Goal: Information Seeking & Learning: Learn about a topic

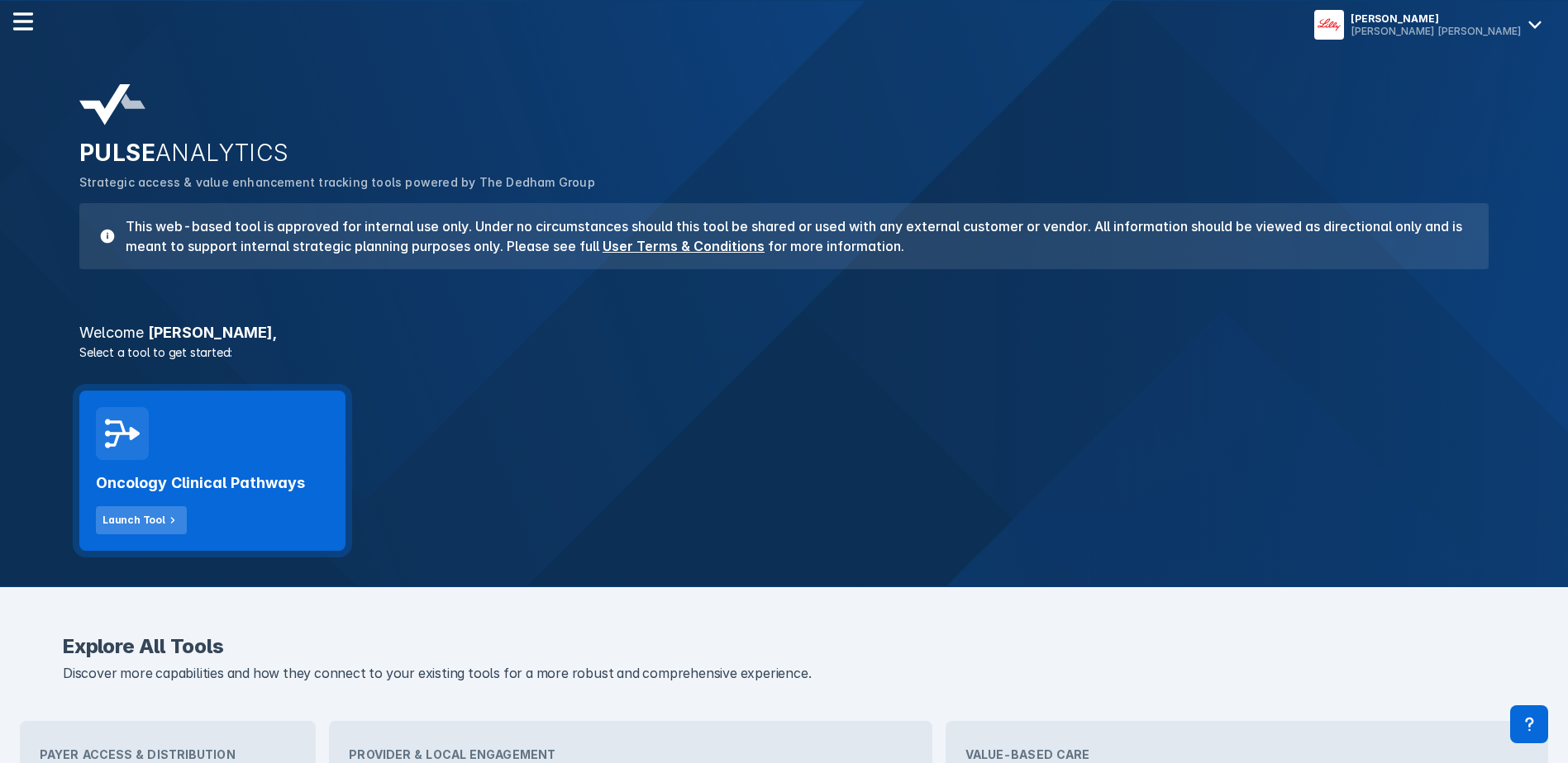
click at [145, 527] on div "Launch Tool" at bounding box center [134, 520] width 62 height 15
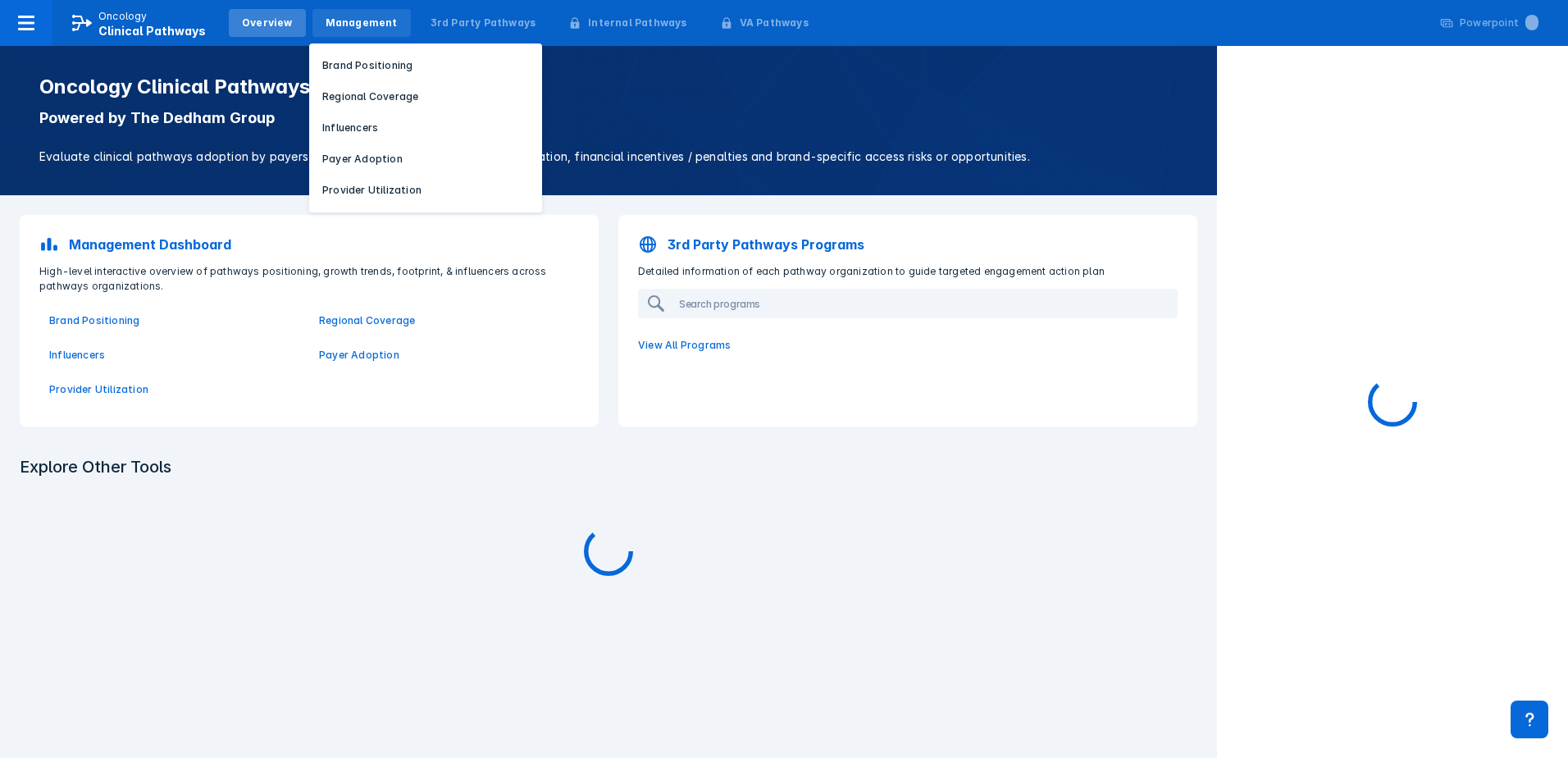
click at [352, 13] on div "Management" at bounding box center [362, 23] width 99 height 28
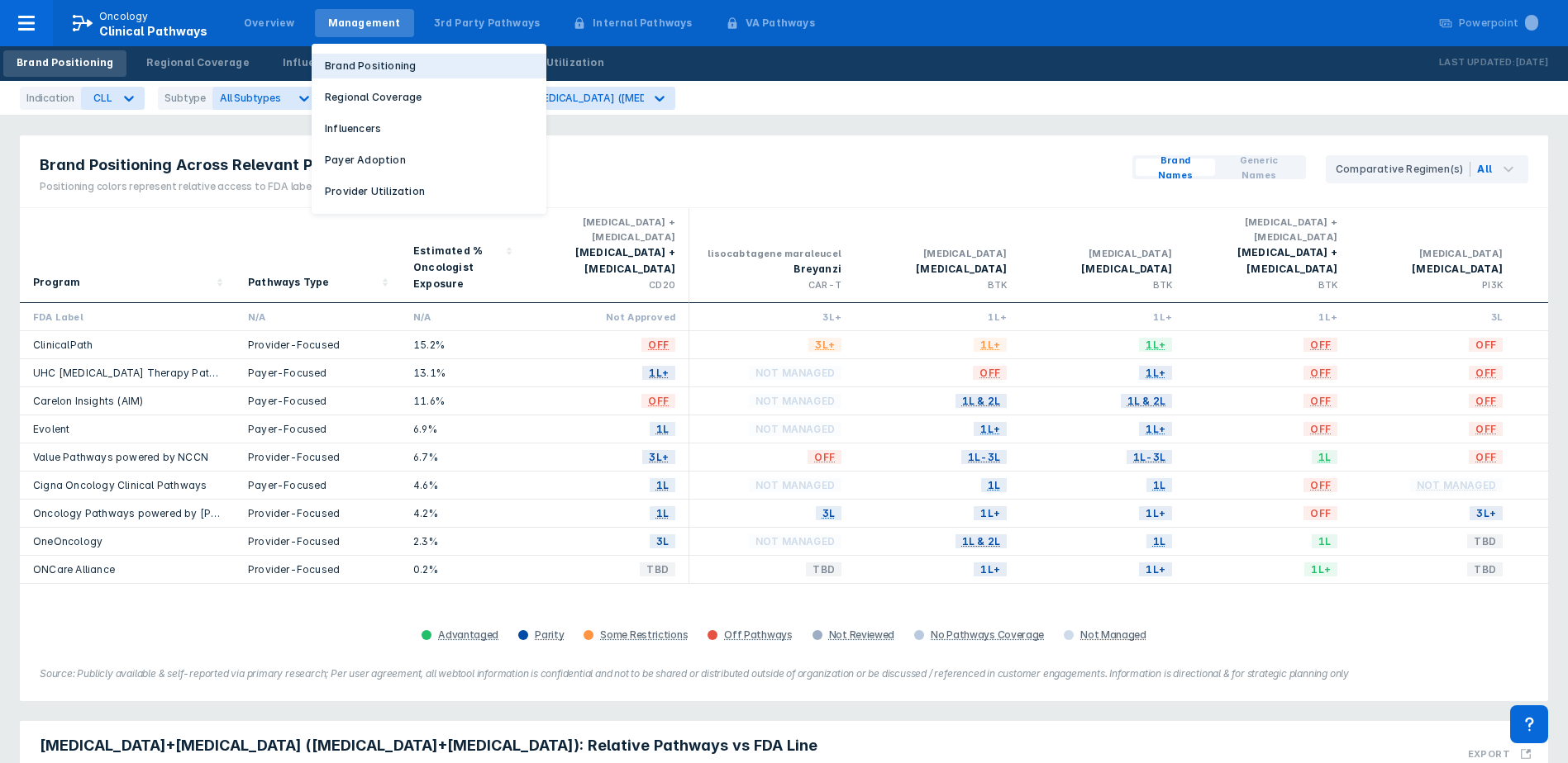
click at [350, 68] on p "Brand Positioning" at bounding box center [370, 66] width 91 height 15
click at [371, 63] on p "Brand Positioning" at bounding box center [370, 66] width 91 height 15
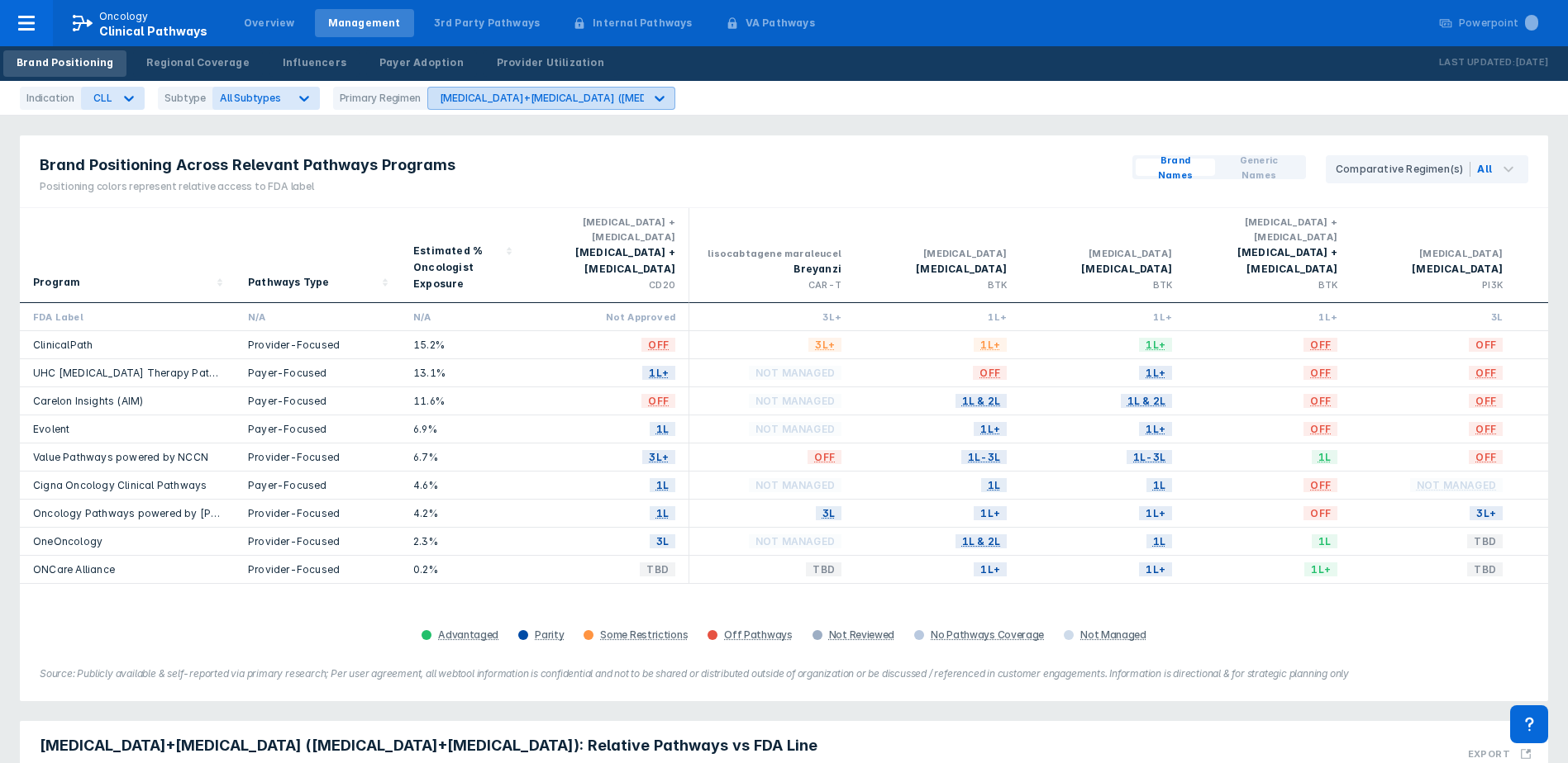
click at [447, 97] on div "[MEDICAL_DATA]+[MEDICAL_DATA] ([MEDICAL_DATA]+[MEDICAL_DATA])" at bounding box center [620, 98] width 360 height 12
click at [116, 98] on div at bounding box center [128, 98] width 30 height 30
click at [122, 136] on div "[MEDICAL_DATA]" at bounding box center [131, 136] width 93 height 33
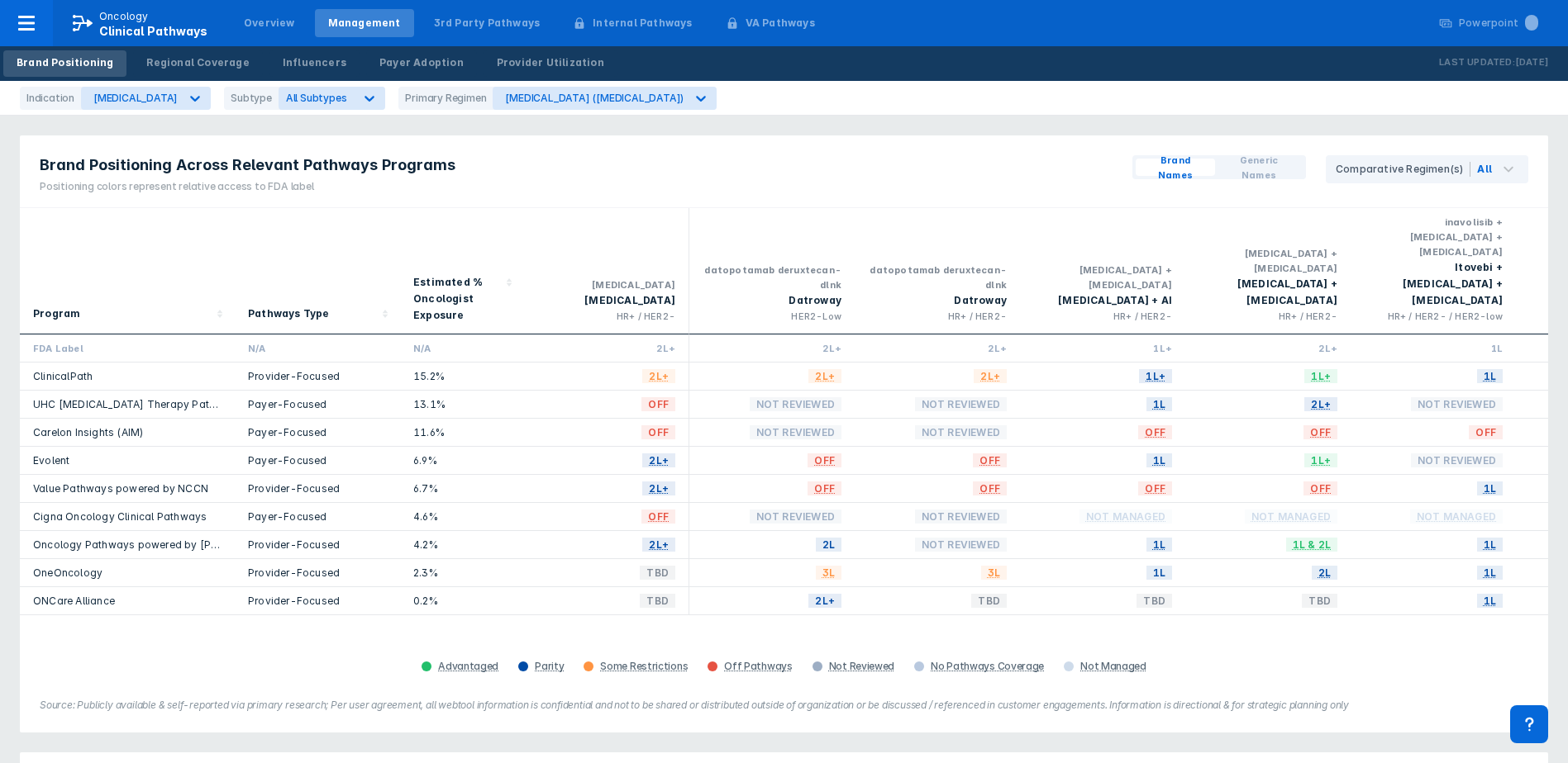
click at [462, 107] on div "Primary Regimen" at bounding box center [445, 98] width 94 height 23
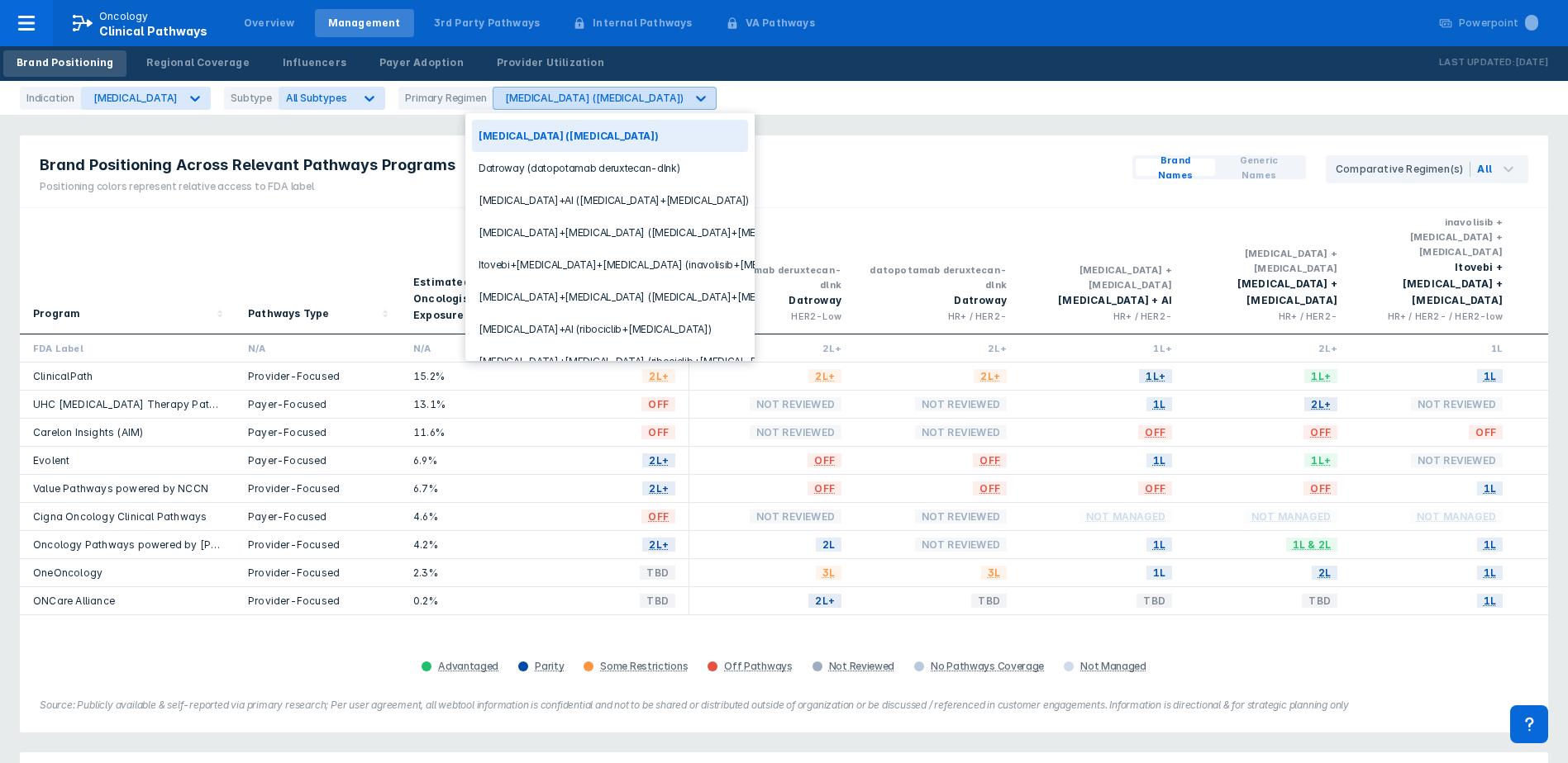
click at [493, 105] on div "[MEDICAL_DATA] ([MEDICAL_DATA])" at bounding box center [589, 98] width 192 height 21
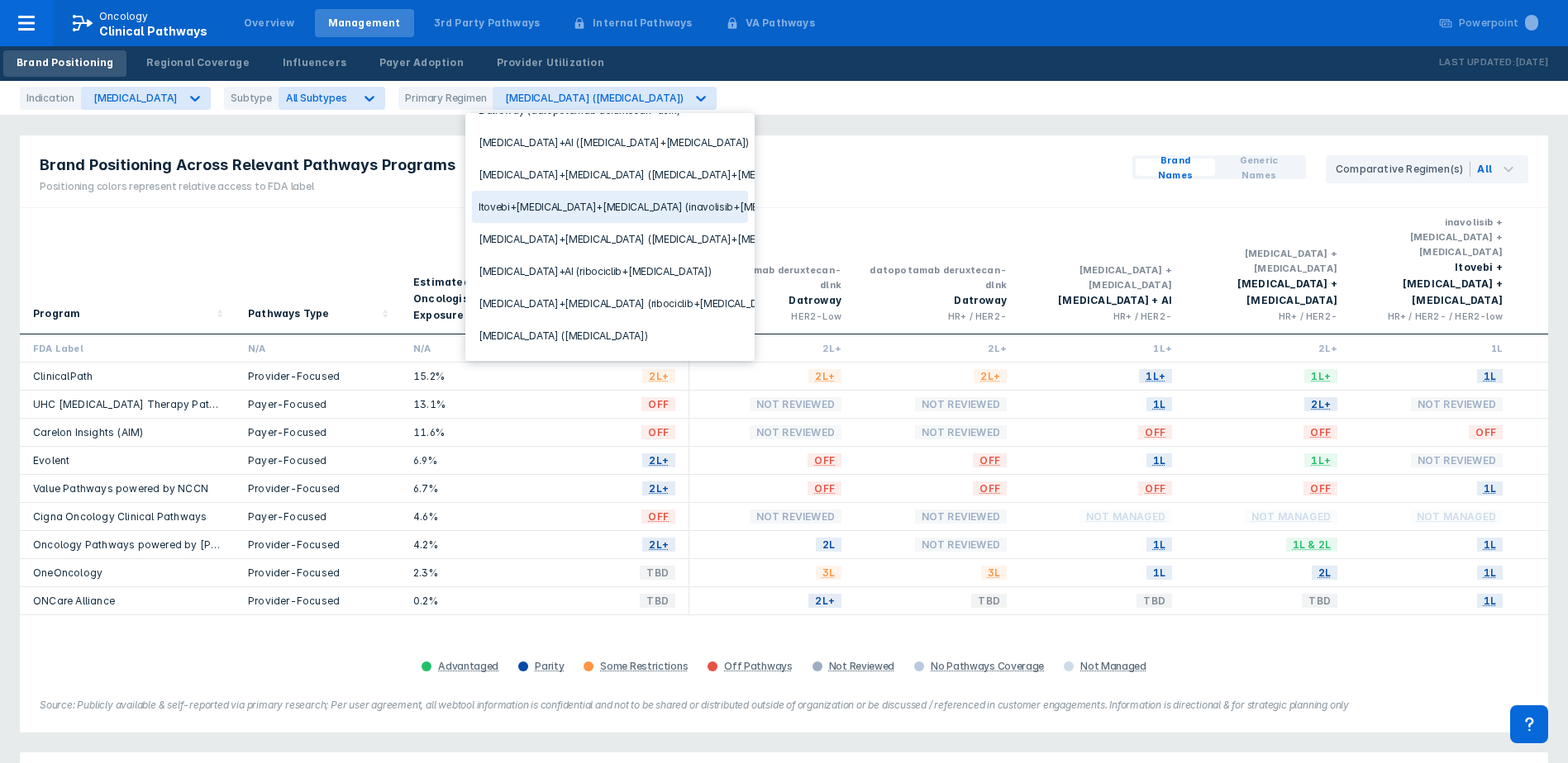
scroll to position [83, 0]
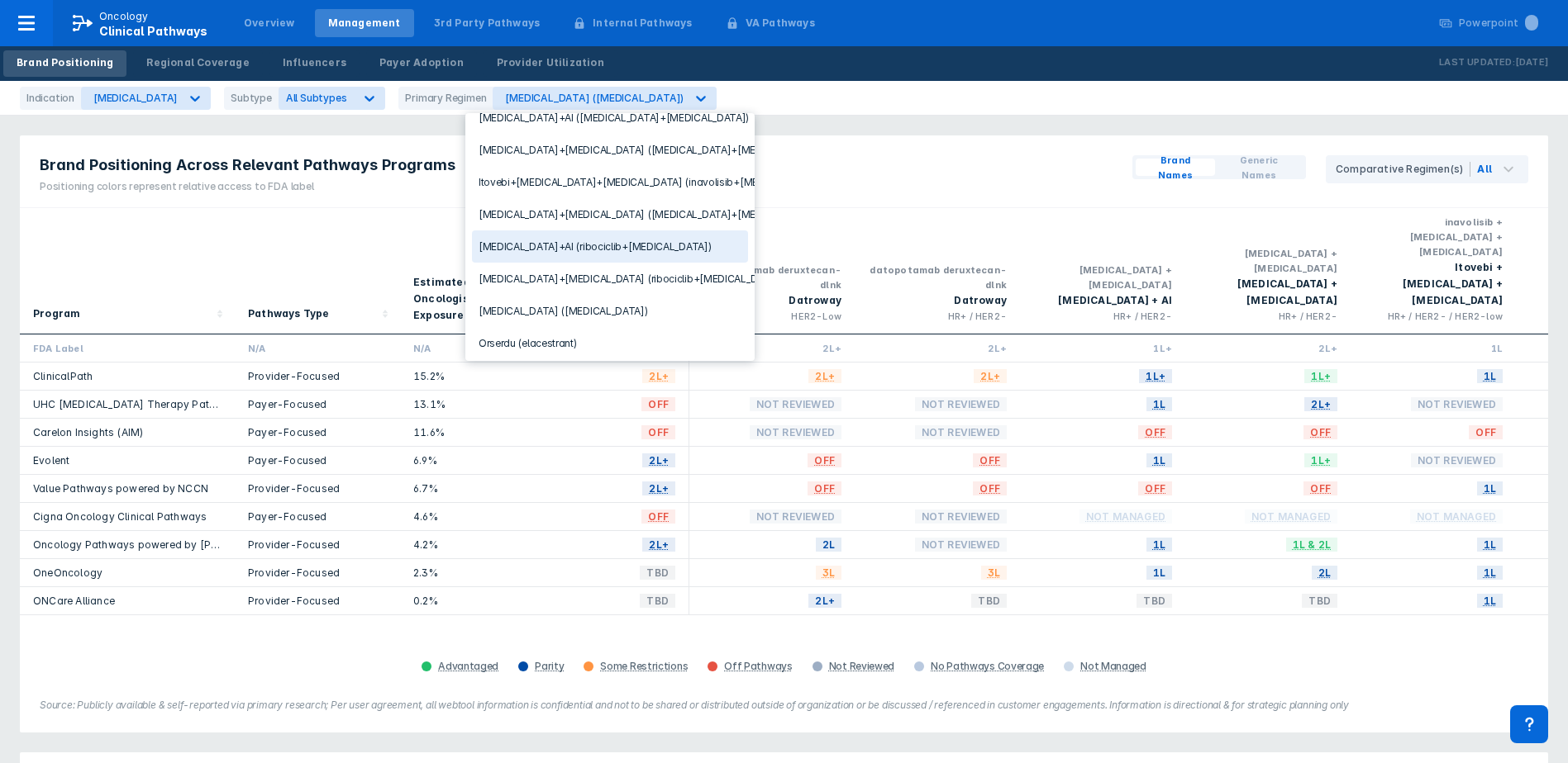
click at [514, 247] on div "[MEDICAL_DATA]+AI (ribociclib+[MEDICAL_DATA])" at bounding box center [609, 246] width 276 height 33
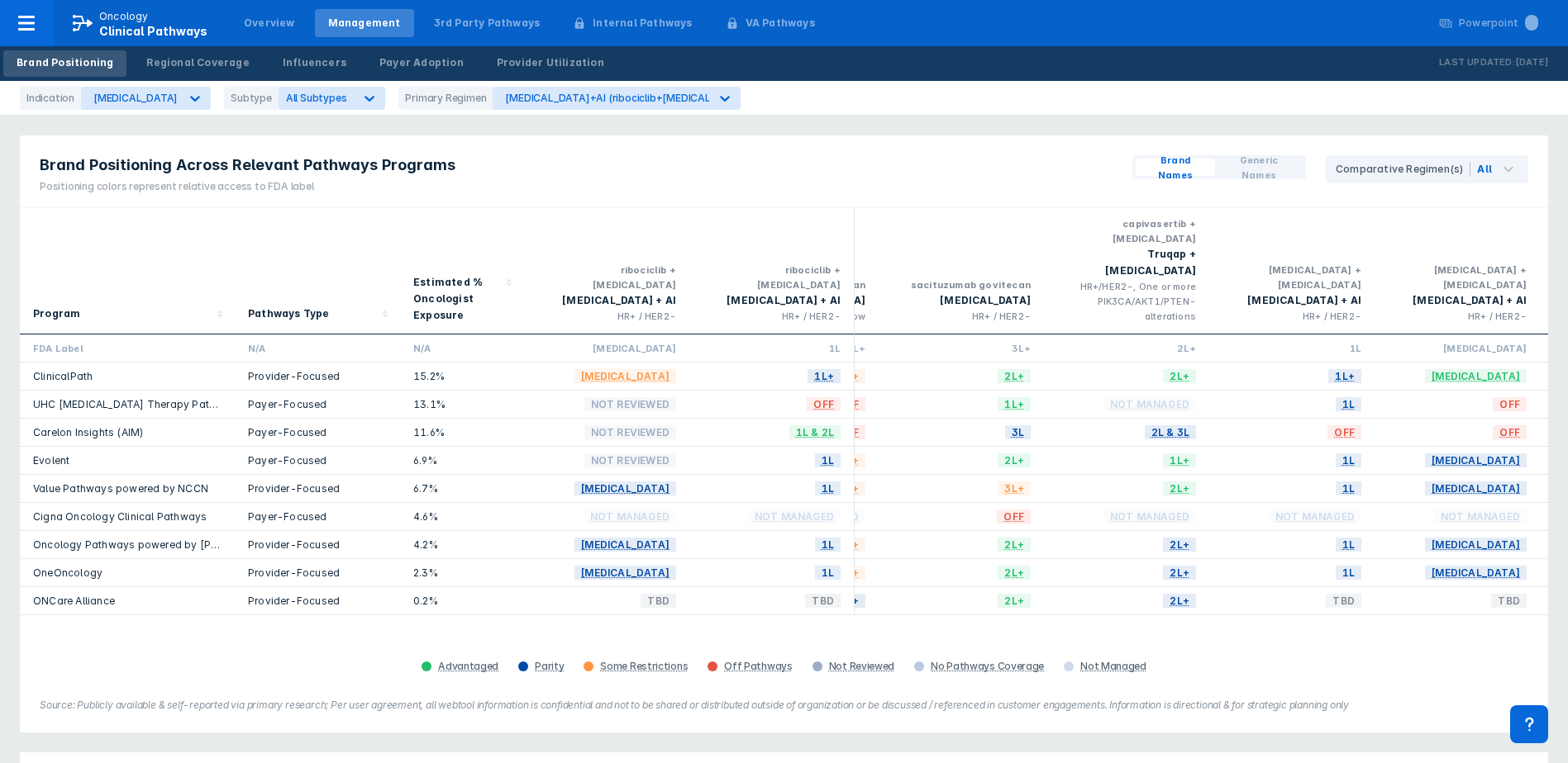
scroll to position [0, 2777]
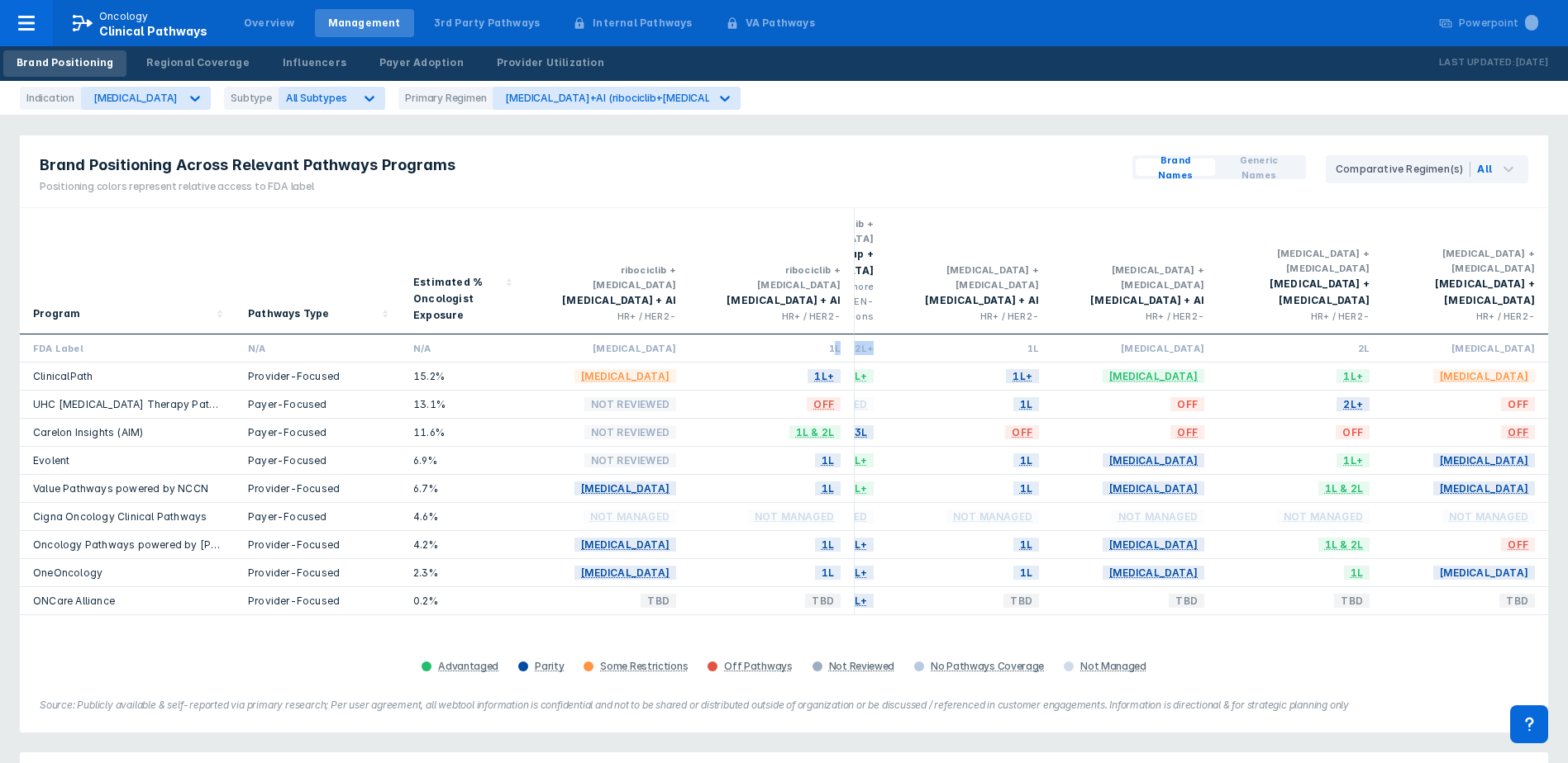
drag, startPoint x: 833, startPoint y: 322, endPoint x: 874, endPoint y: 327, distance: 41.3
drag, startPoint x: 874, startPoint y: 327, endPoint x: 858, endPoint y: 323, distance: 16.5
click at [858, 334] on div "2L+" at bounding box center [804, 348] width 165 height 28
drag, startPoint x: 827, startPoint y: 323, endPoint x: 846, endPoint y: 319, distance: 19.4
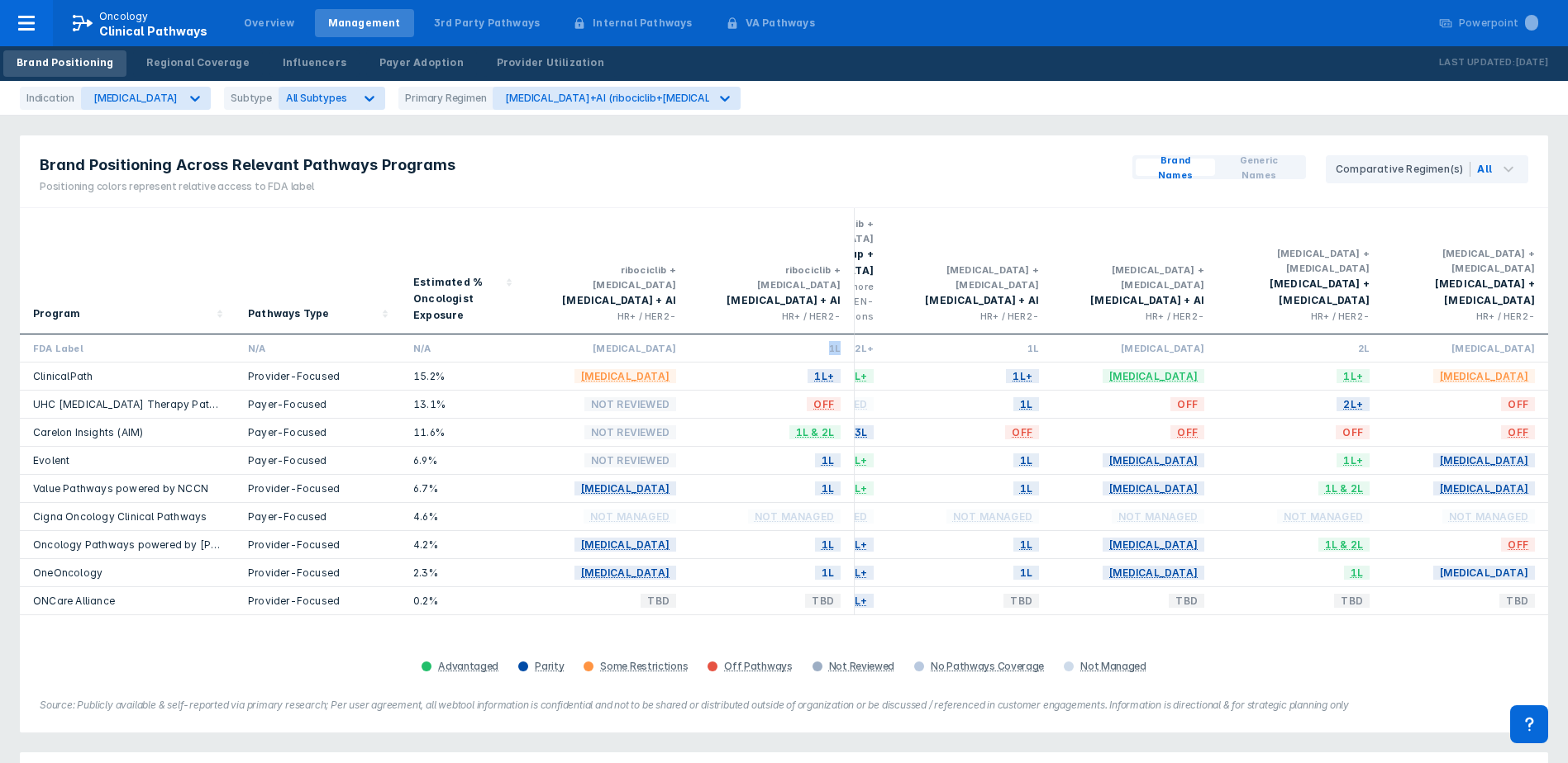
click at [846, 334] on div "1L" at bounding box center [771, 348] width 165 height 28
drag, startPoint x: 846, startPoint y: 319, endPoint x: 981, endPoint y: 318, distance: 135.0
click at [976, 341] on div "1L" at bounding box center [969, 348] width 139 height 14
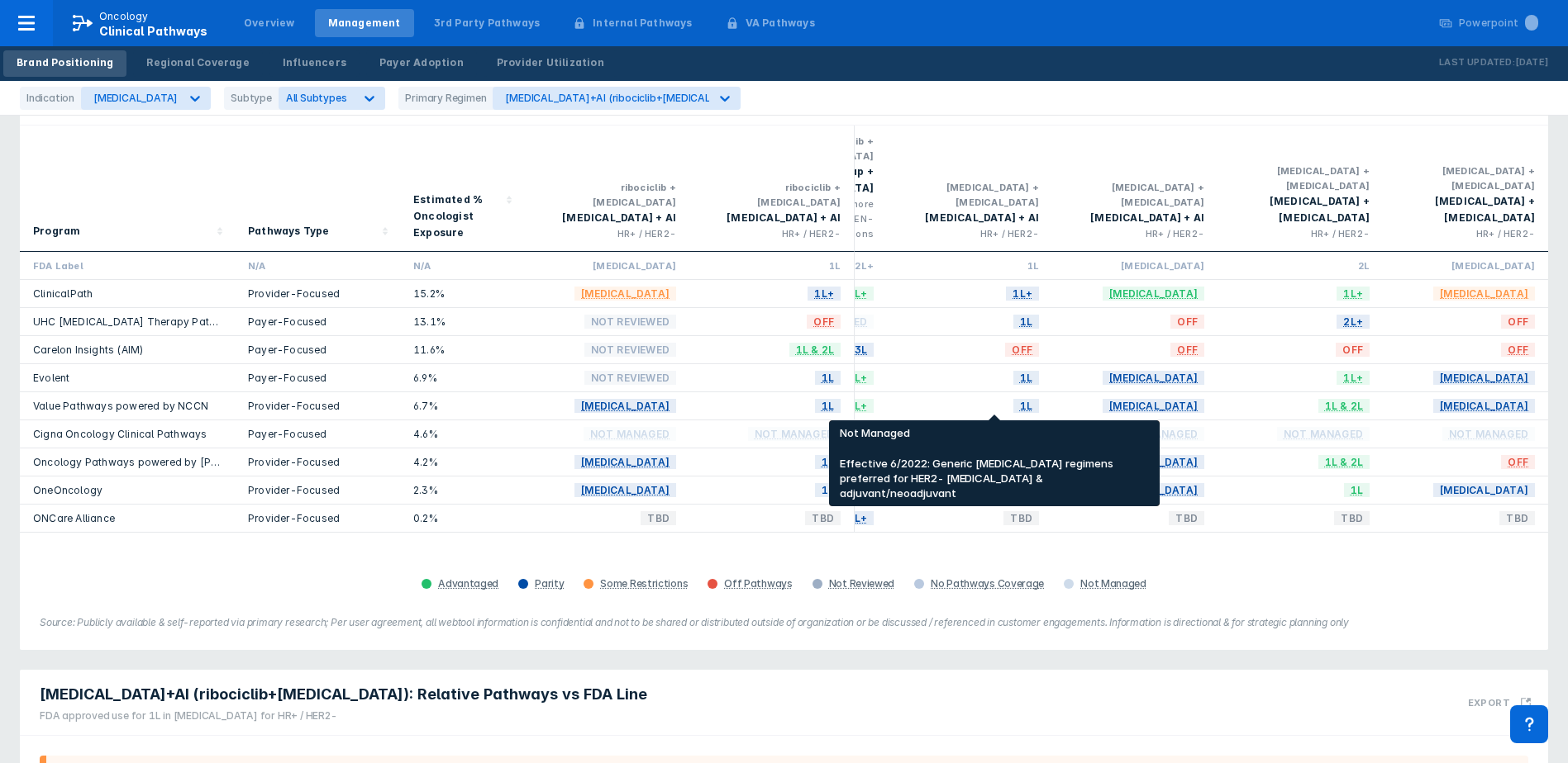
scroll to position [0, 0]
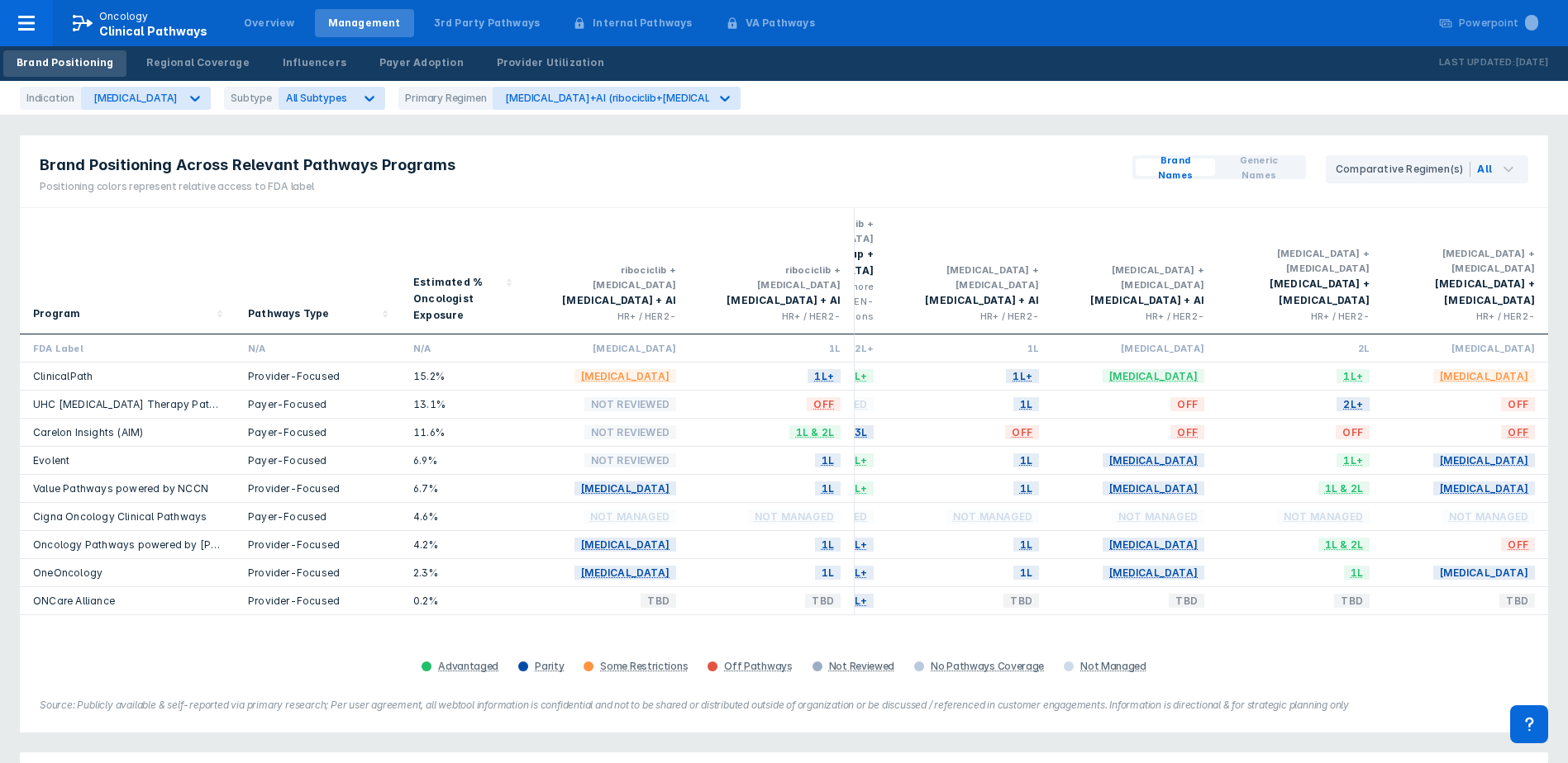
click at [1218, 391] on div "2L+" at bounding box center [1299, 405] width 165 height 28
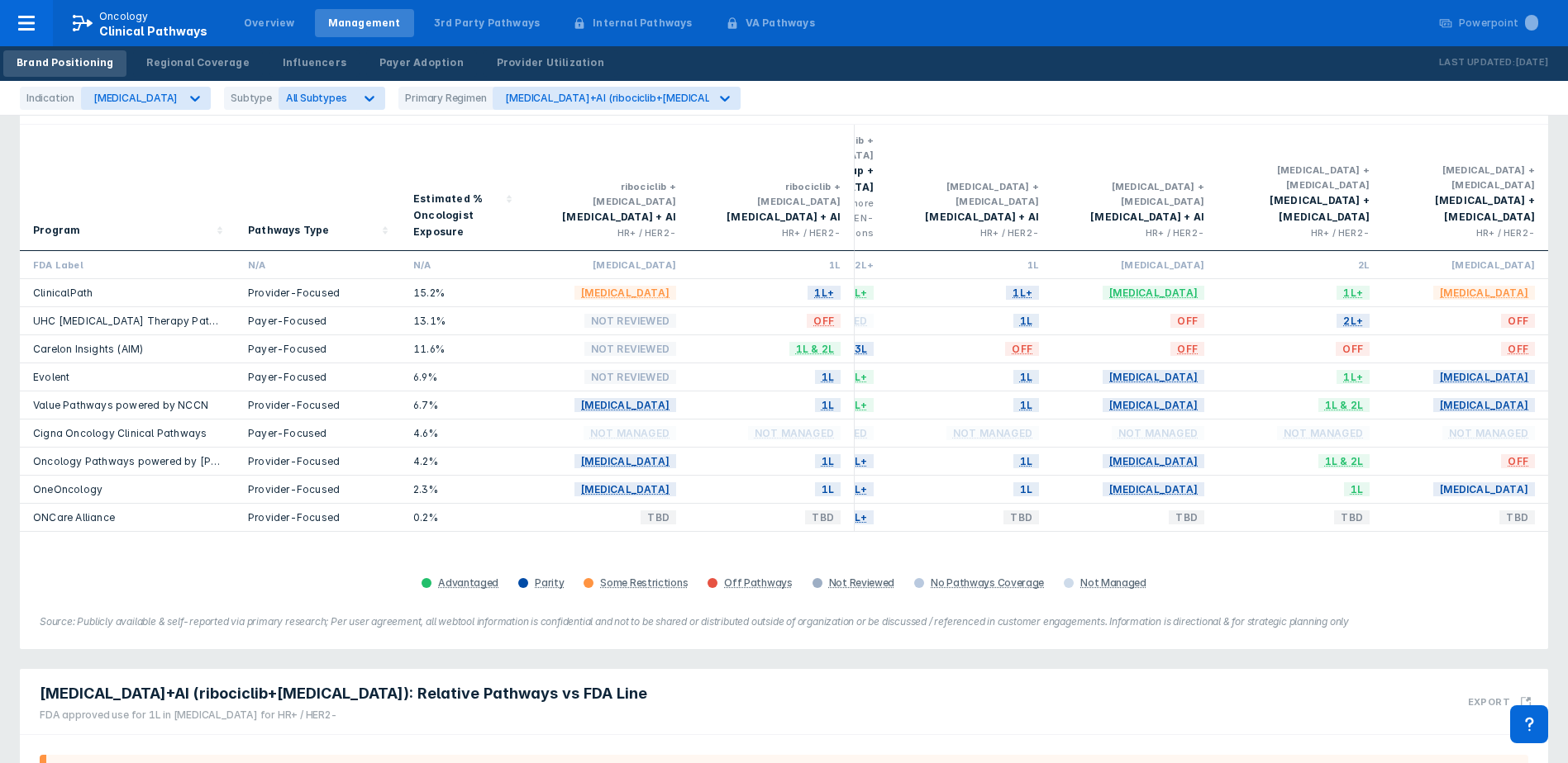
drag, startPoint x: 1216, startPoint y: 377, endPoint x: 1211, endPoint y: 419, distance: 42.3
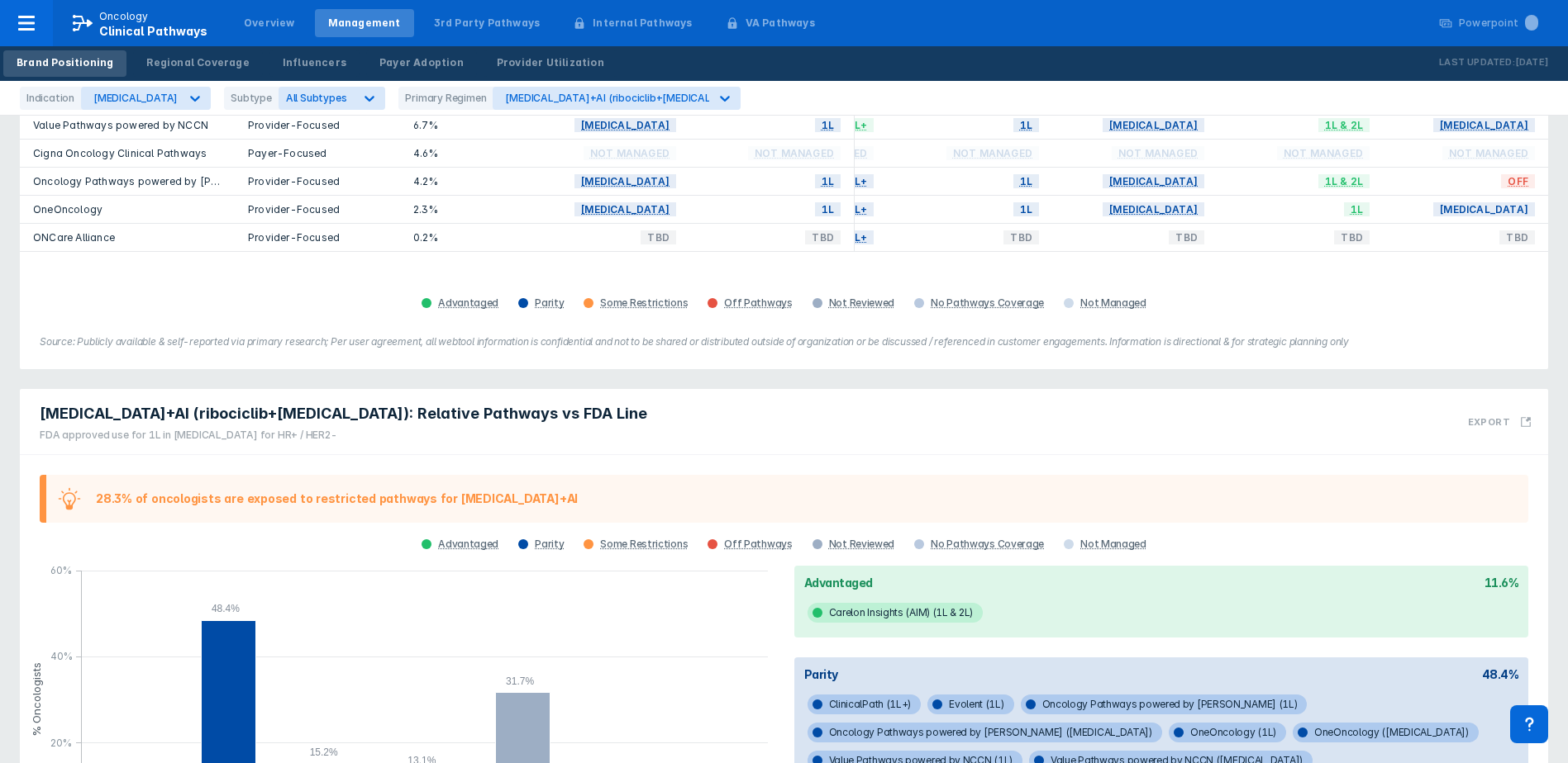
scroll to position [419, 0]
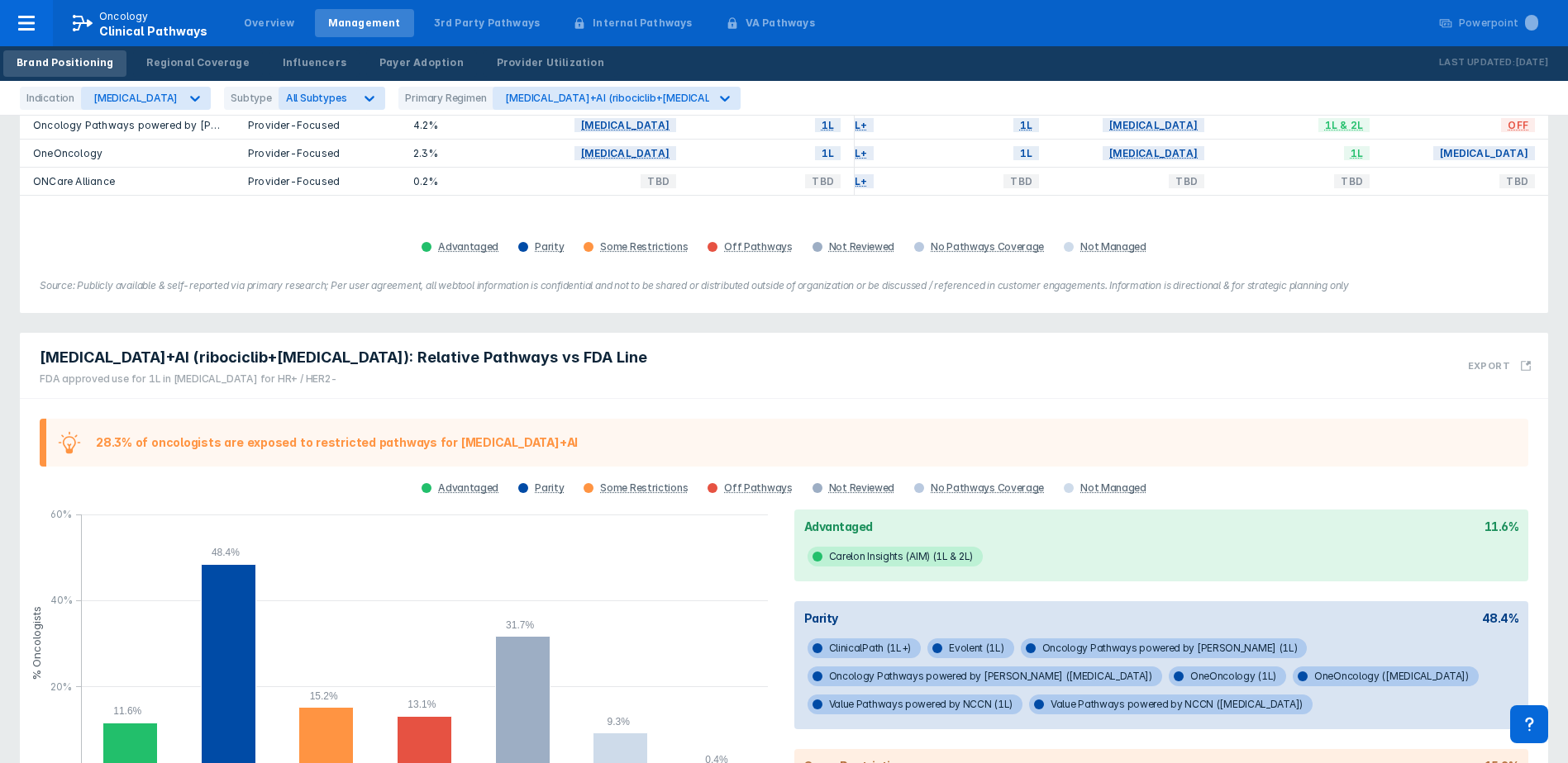
click at [258, 371] on div "FDA approved use for 1L in [MEDICAL_DATA] for HR+ / HER2-" at bounding box center [343, 378] width 608 height 15
drag, startPoint x: 258, startPoint y: 361, endPoint x: 333, endPoint y: 352, distance: 75.5
click at [327, 349] on div "[MEDICAL_DATA]+AI (ribociclib+[MEDICAL_DATA]): Relative Pathways vs FDA Line FD…" at bounding box center [343, 366] width 608 height 38
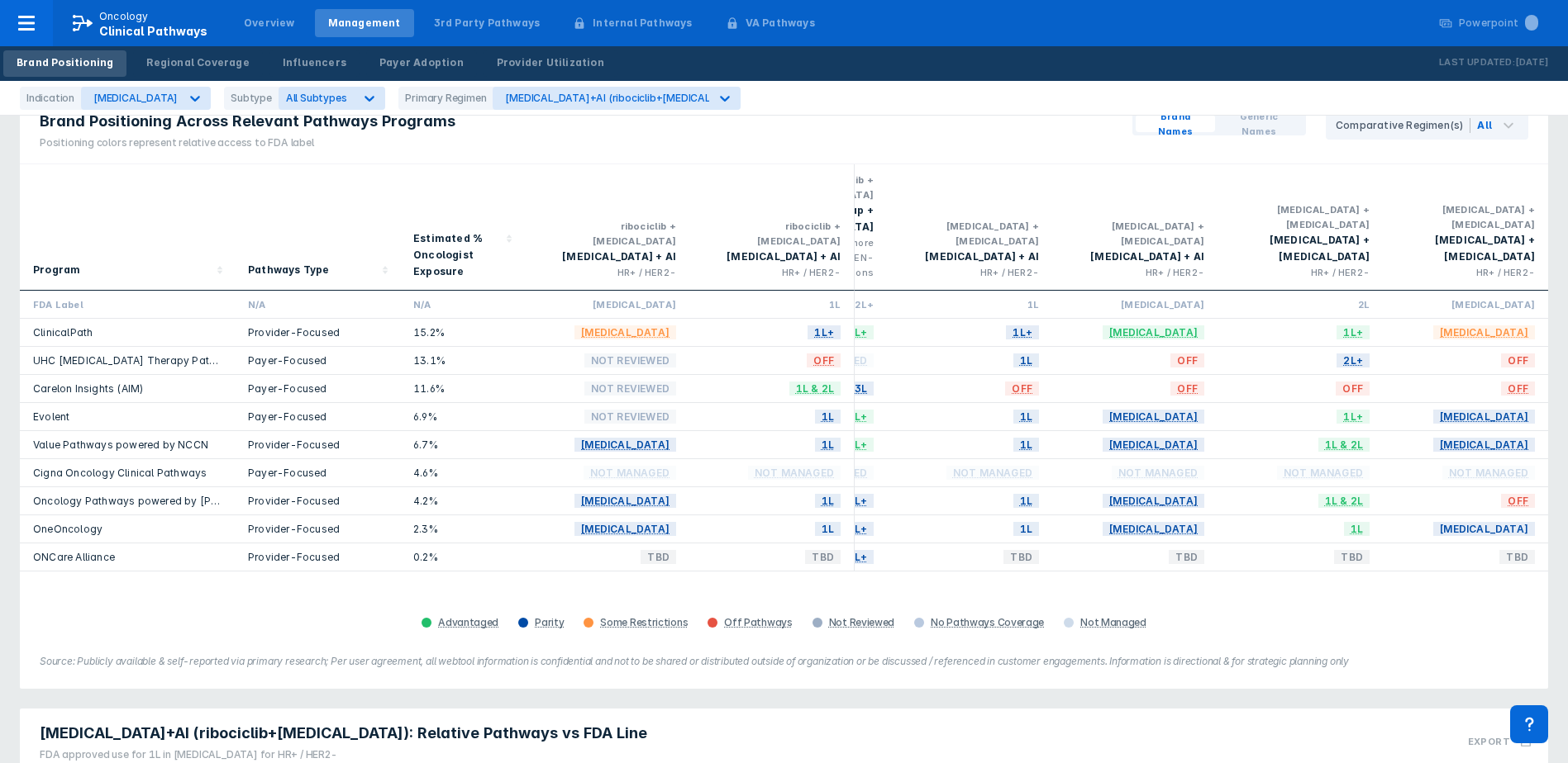
scroll to position [0, 0]
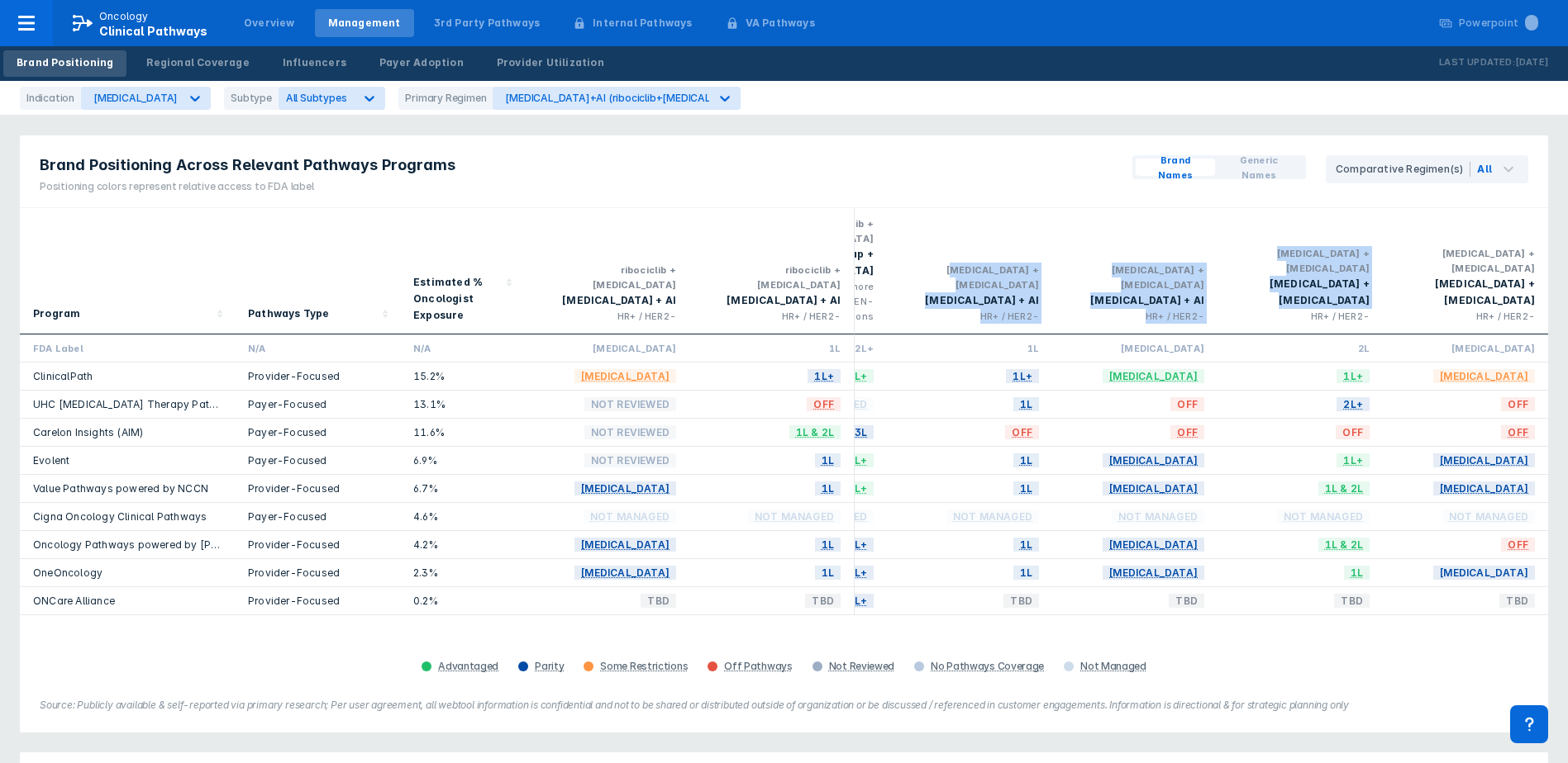
drag, startPoint x: 934, startPoint y: 256, endPoint x: 1222, endPoint y: 287, distance: 289.7
drag, startPoint x: 1222, startPoint y: 287, endPoint x: 1214, endPoint y: 279, distance: 11.3
click at [1214, 279] on div "[MEDICAL_DATA] + [MEDICAL_DATA] [MEDICAL_DATA] + AI HR+ / HER2-" at bounding box center [1134, 271] width 165 height 127
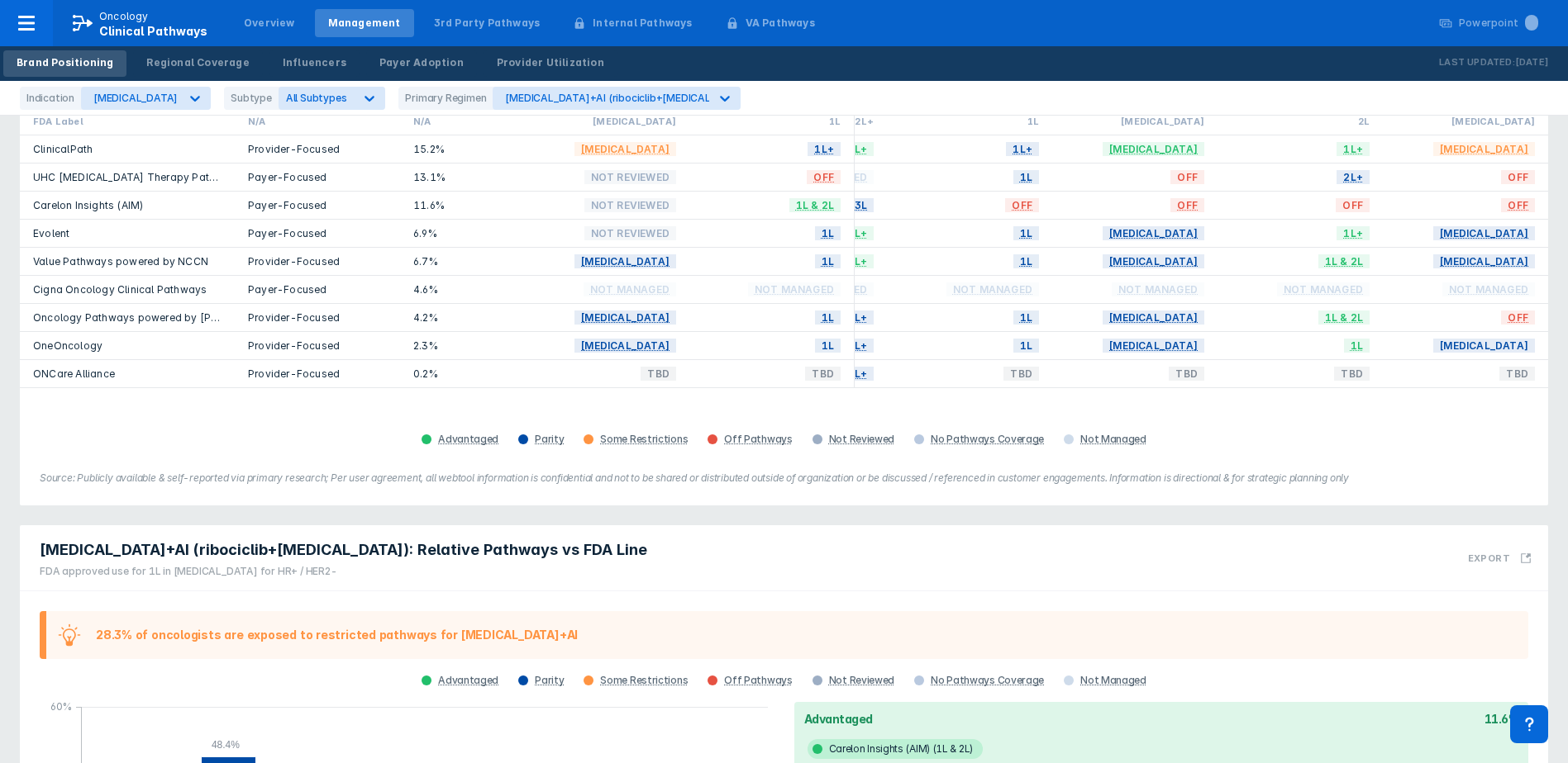
scroll to position [248, 0]
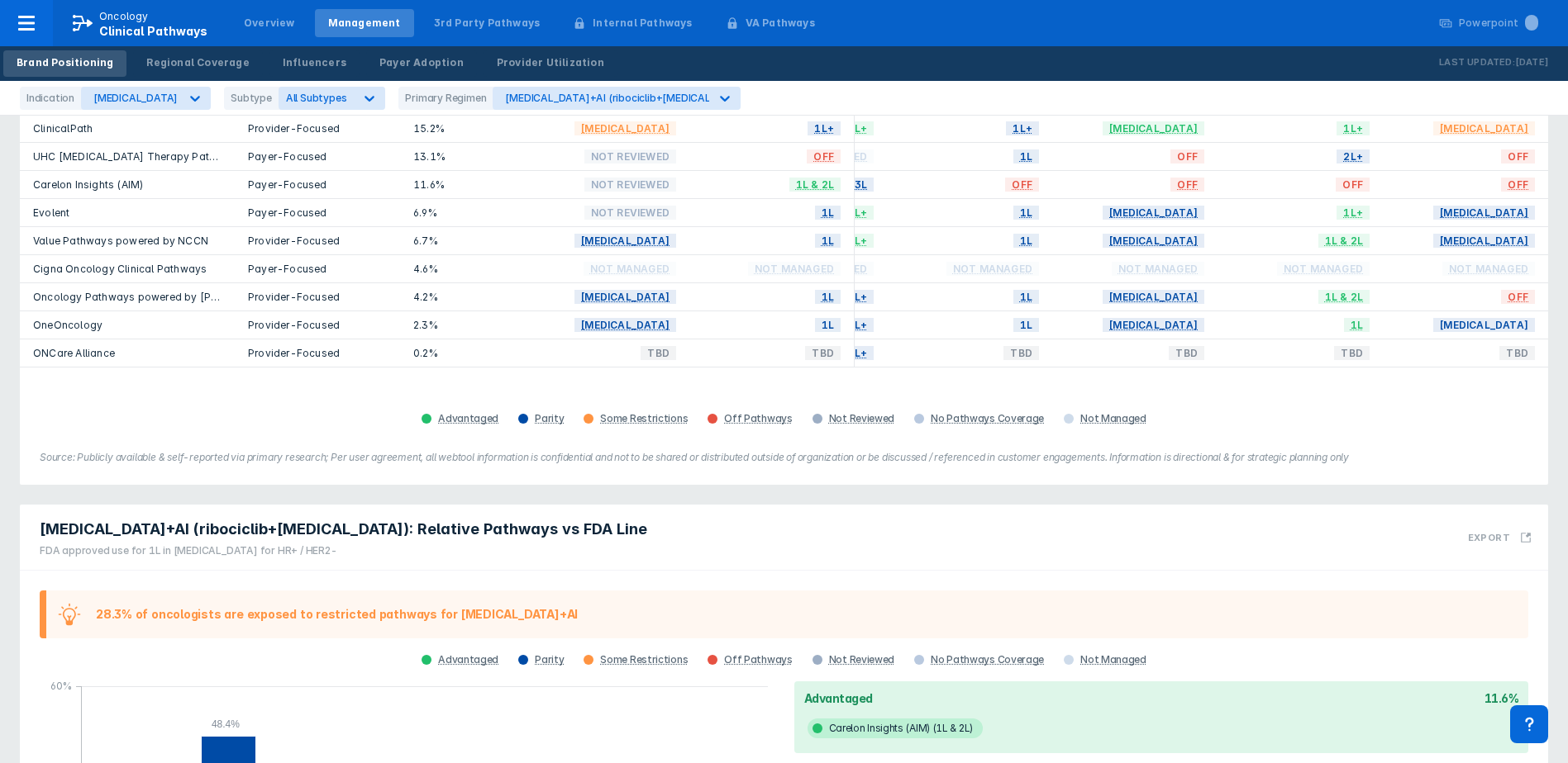
click at [204, 543] on div "FDA approved use for 1L in [MEDICAL_DATA] for HR+ / HER2-" at bounding box center [343, 550] width 608 height 15
drag, startPoint x: 204, startPoint y: 534, endPoint x: 167, endPoint y: 537, distance: 37.1
click at [167, 543] on div "FDA approved use for 1L in [MEDICAL_DATA] for HR+ / HER2-" at bounding box center [343, 550] width 608 height 15
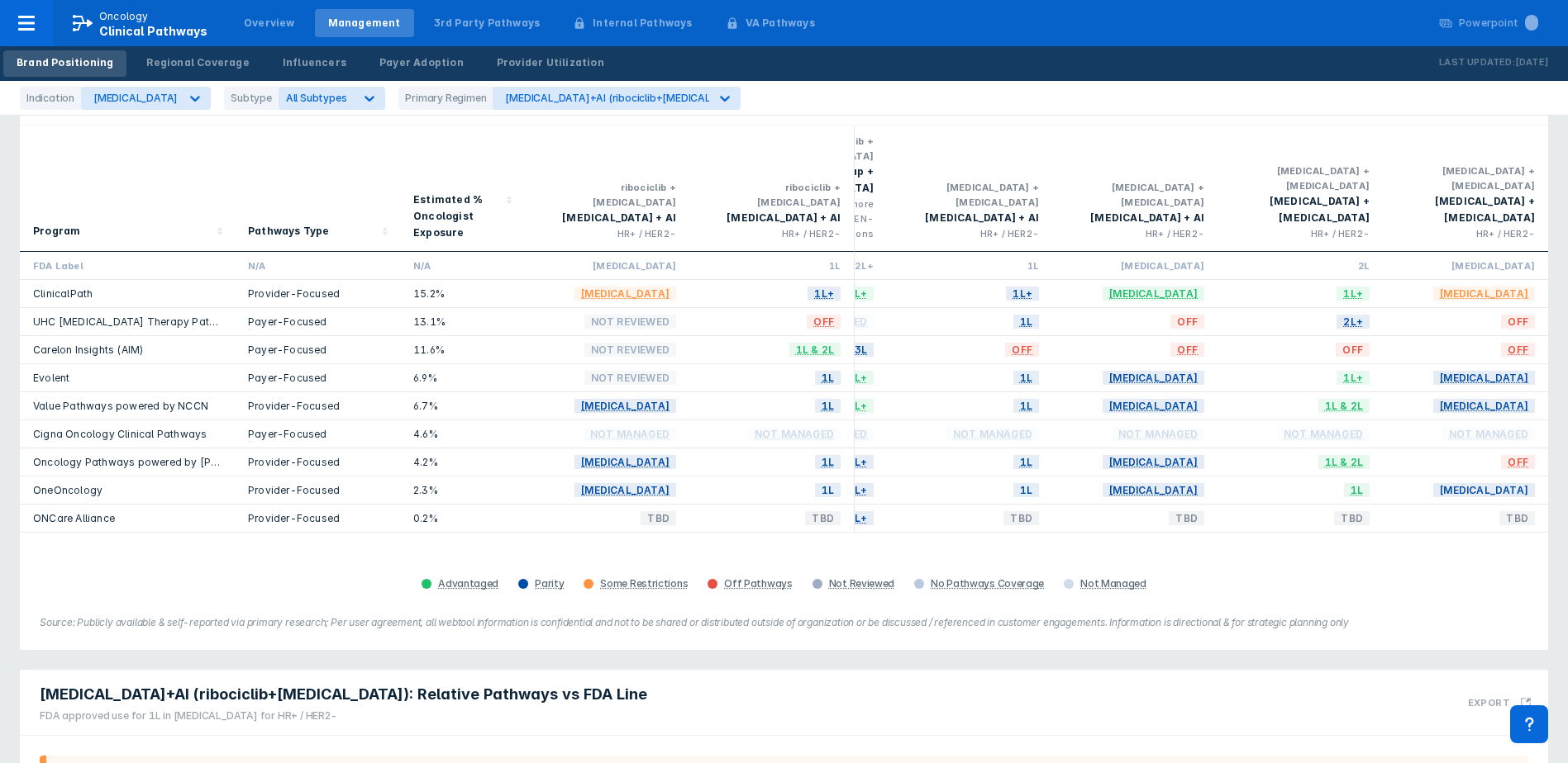
scroll to position [0, 2777]
click at [293, 101] on span "All Subtypes" at bounding box center [316, 98] width 61 height 12
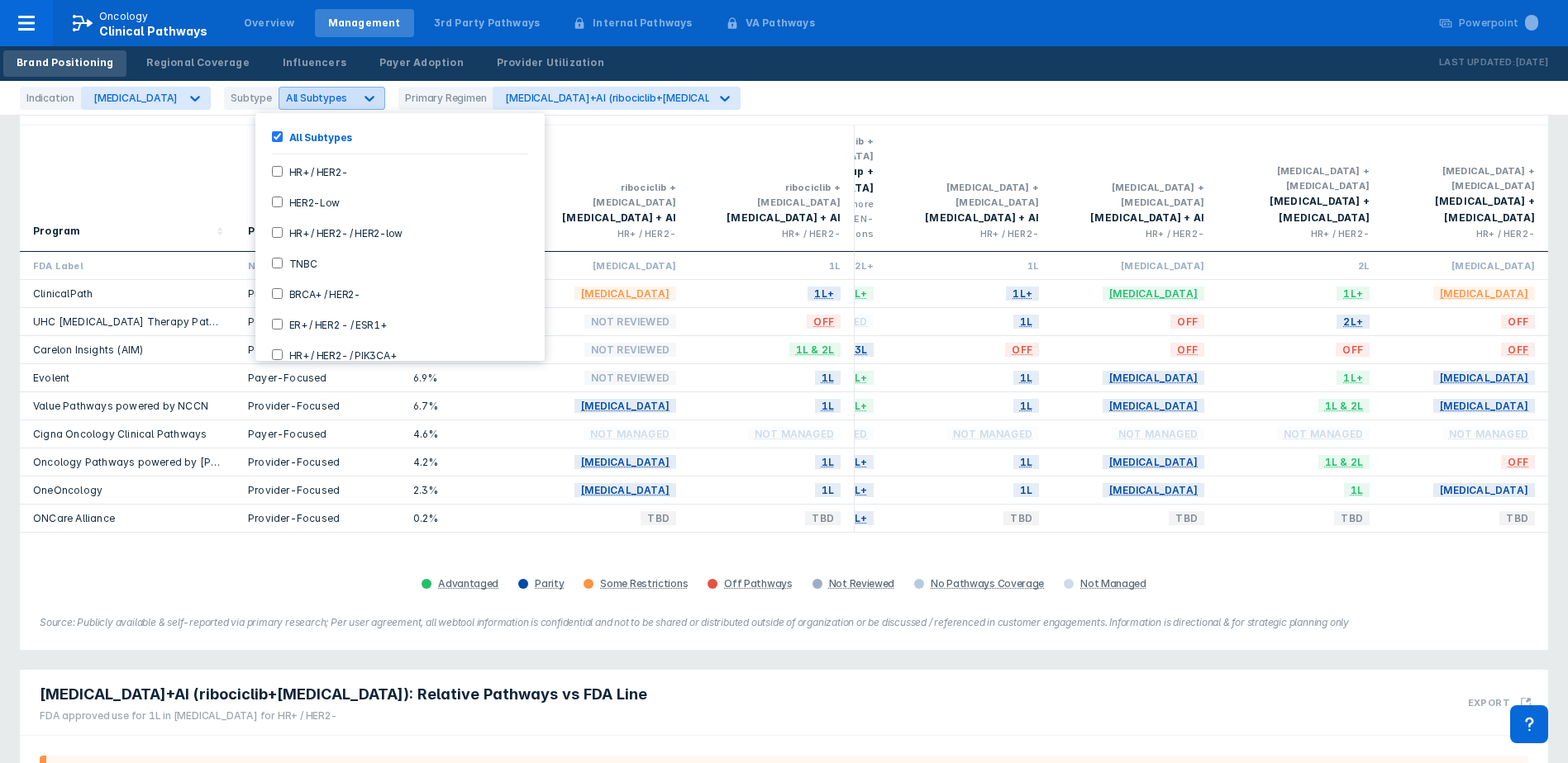
click at [293, 101] on span "All Subtypes" at bounding box center [316, 98] width 61 height 12
drag, startPoint x: 205, startPoint y: 151, endPoint x: 216, endPoint y: 147, distance: 11.7
click at [205, 151] on div "Program" at bounding box center [128, 187] width 188 height 112
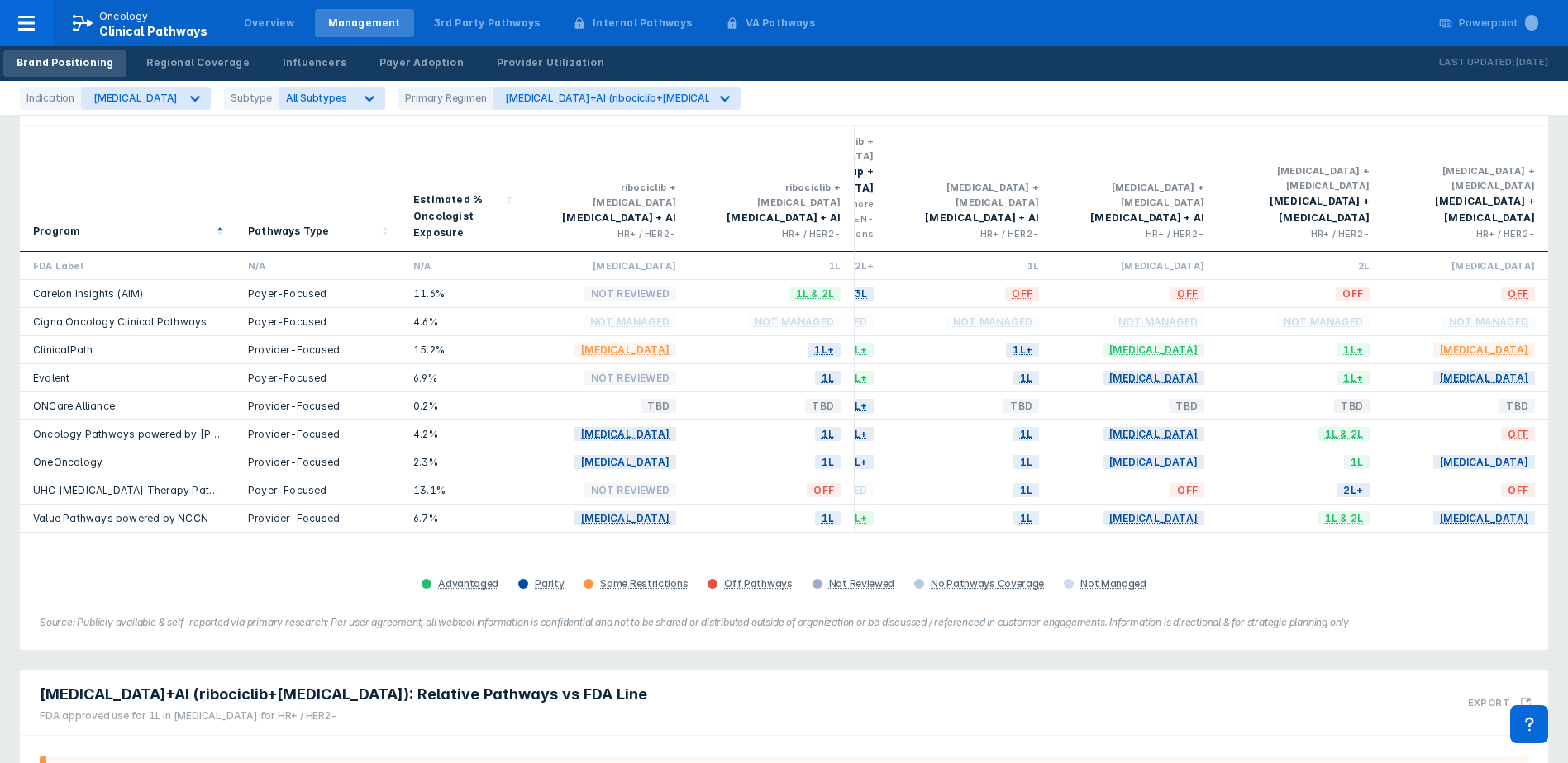
click at [205, 166] on div "Program" at bounding box center [128, 187] width 188 height 112
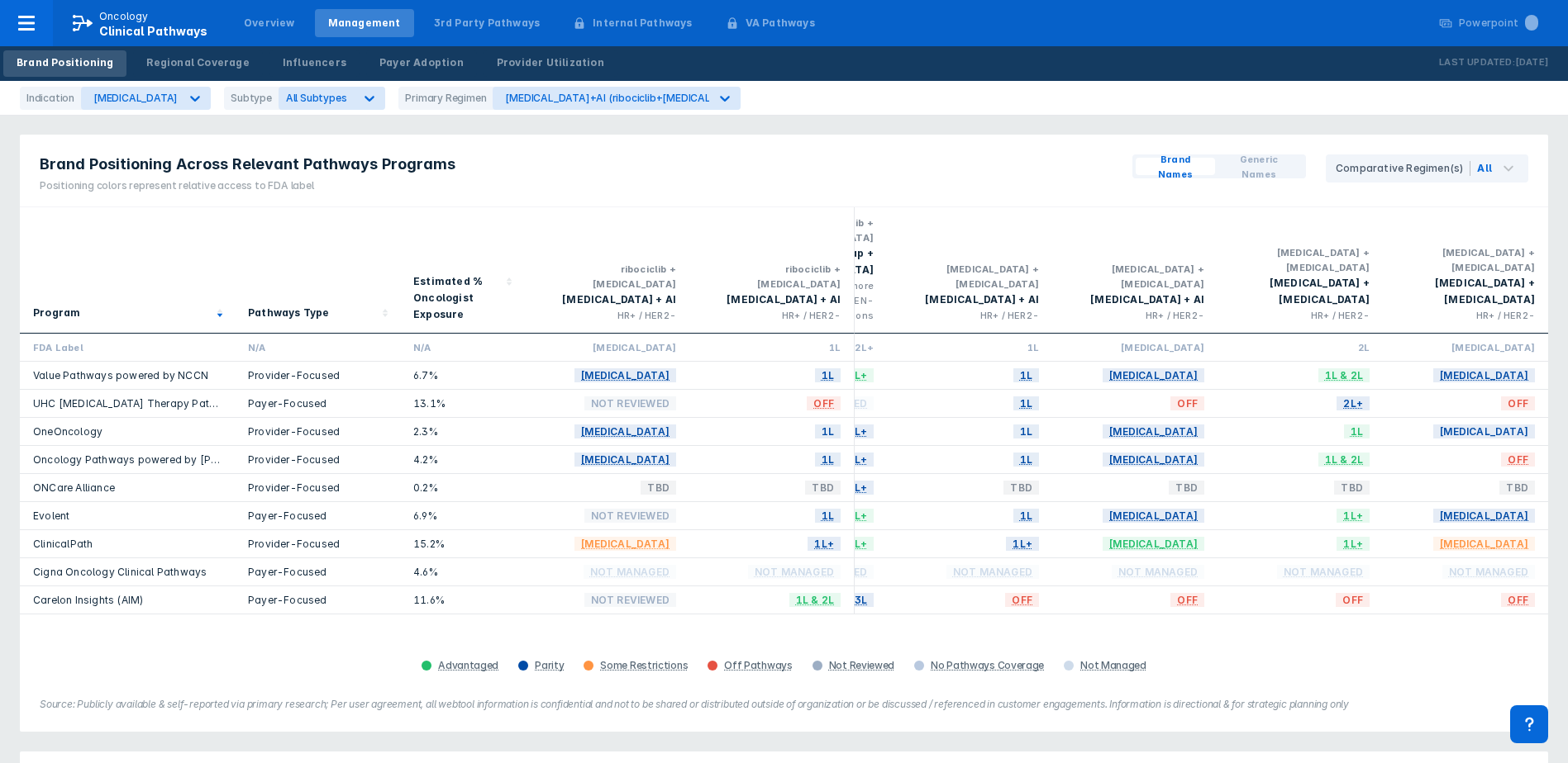
scroll to position [0, 0]
click at [312, 92] on span "All Subtypes" at bounding box center [316, 98] width 61 height 12
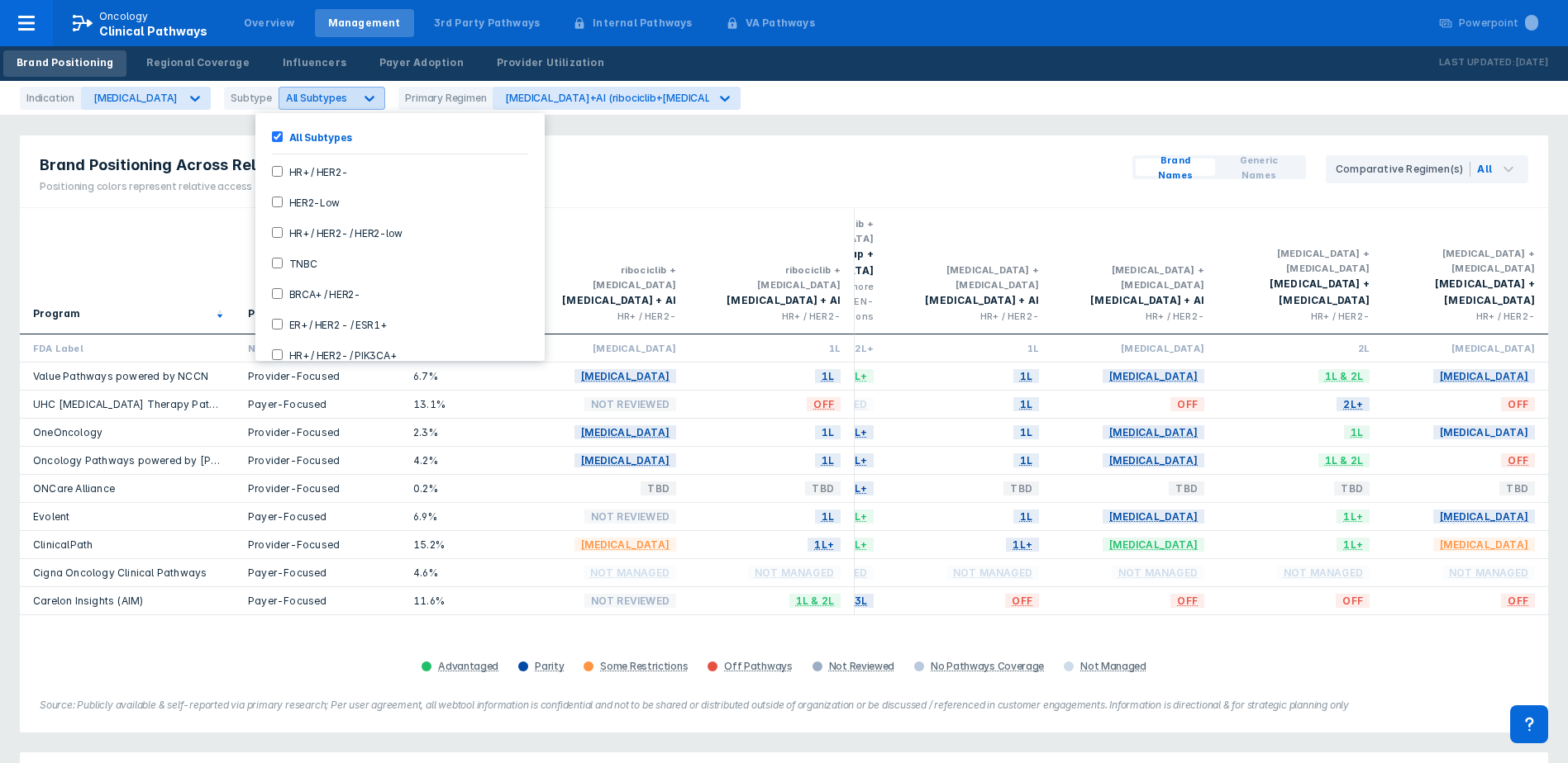
click at [354, 99] on div at bounding box center [369, 98] width 30 height 30
click at [327, 172] on label "HR+ / HER2-" at bounding box center [315, 171] width 65 height 14
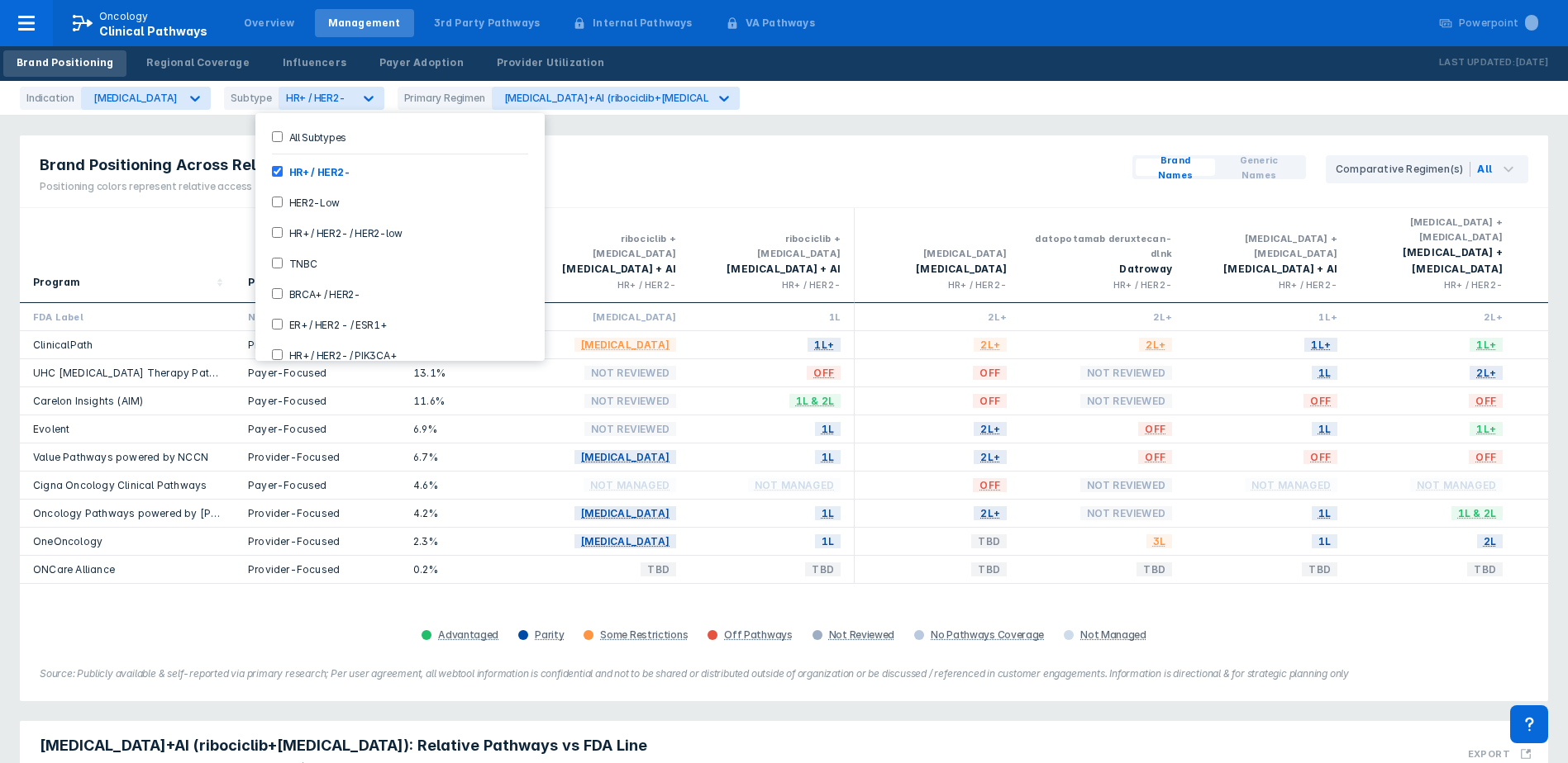
scroll to position [83, 0]
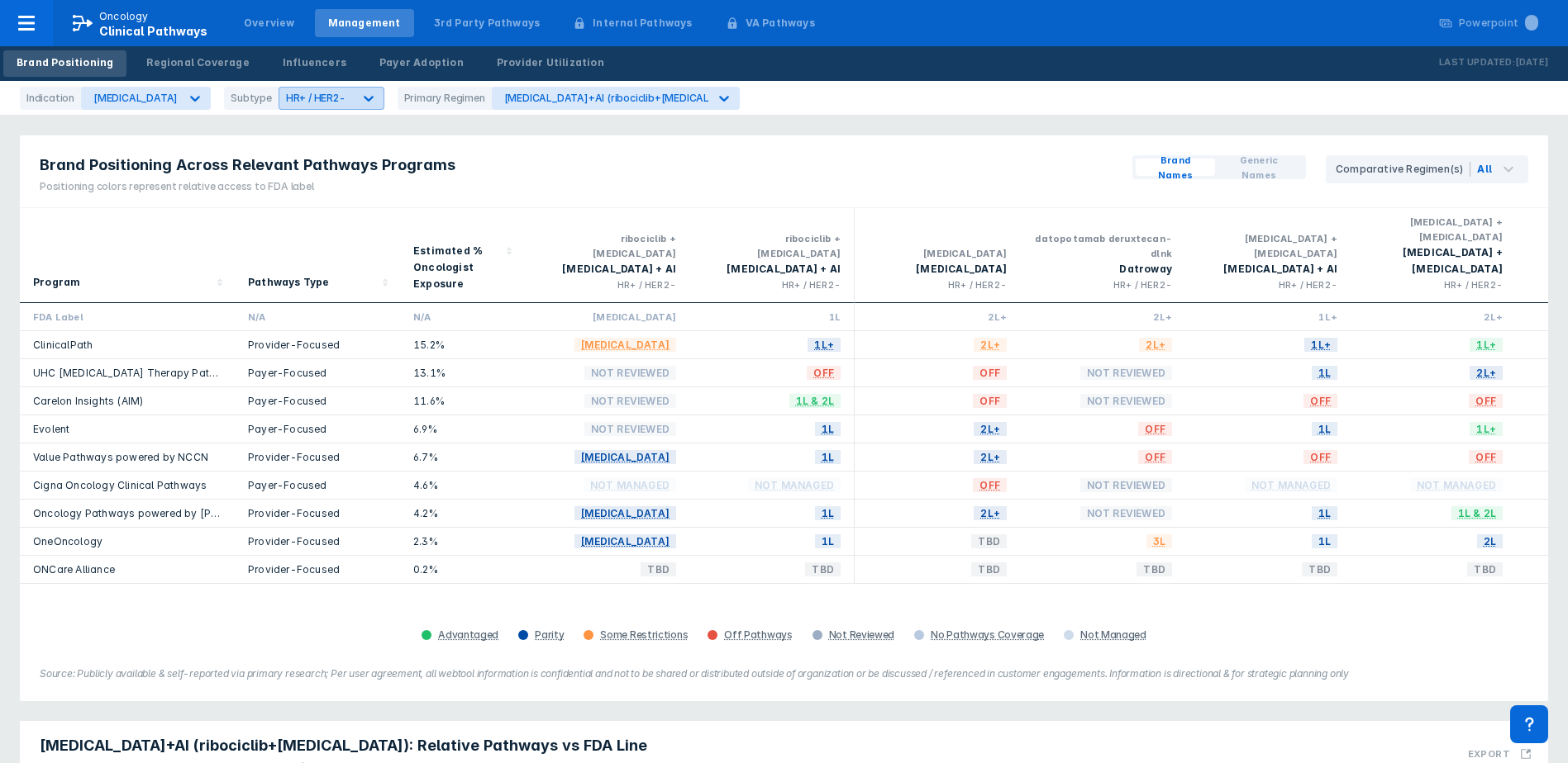
click at [360, 93] on icon at bounding box center [368, 98] width 16 height 16
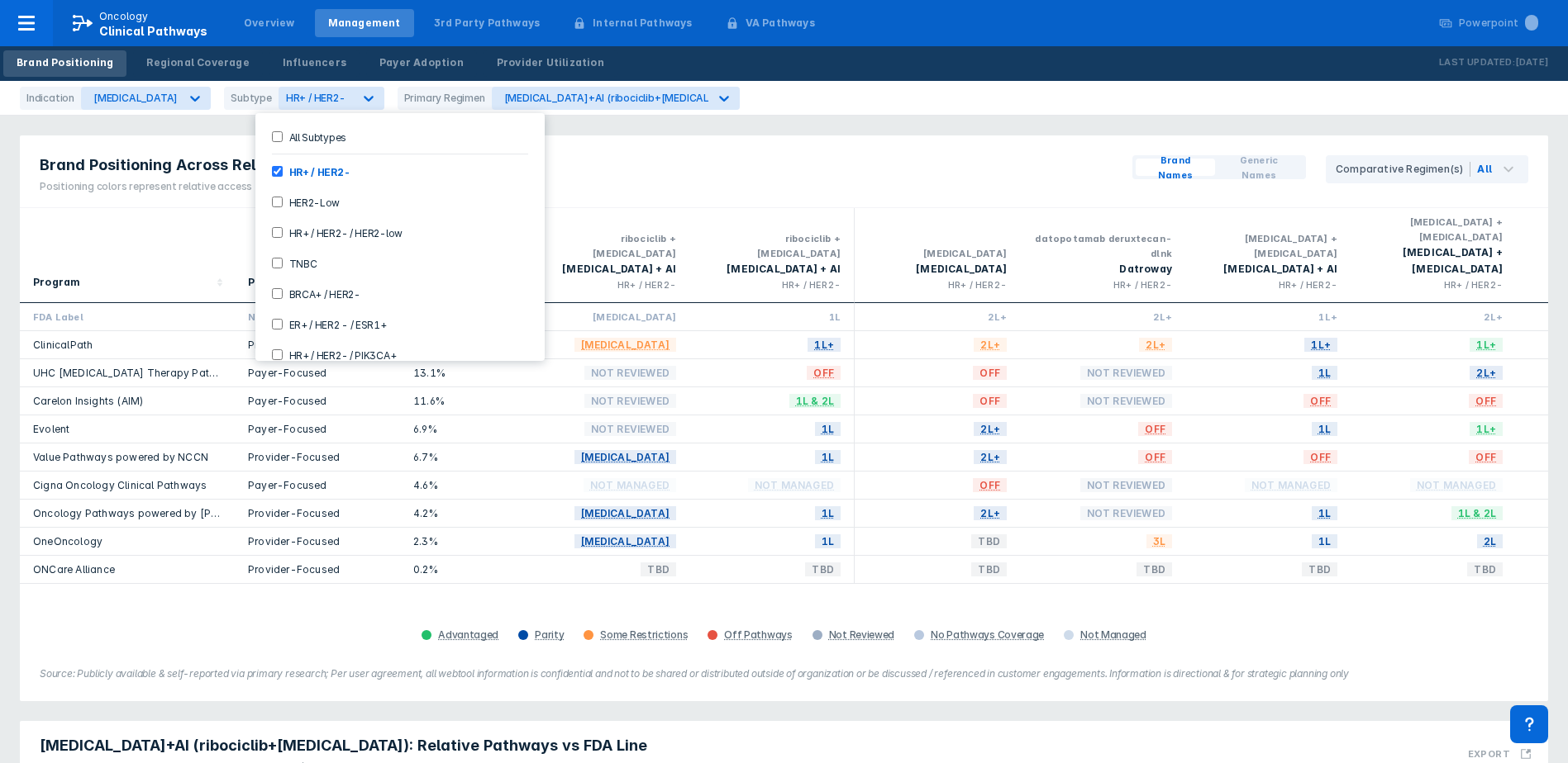
scroll to position [87, 0]
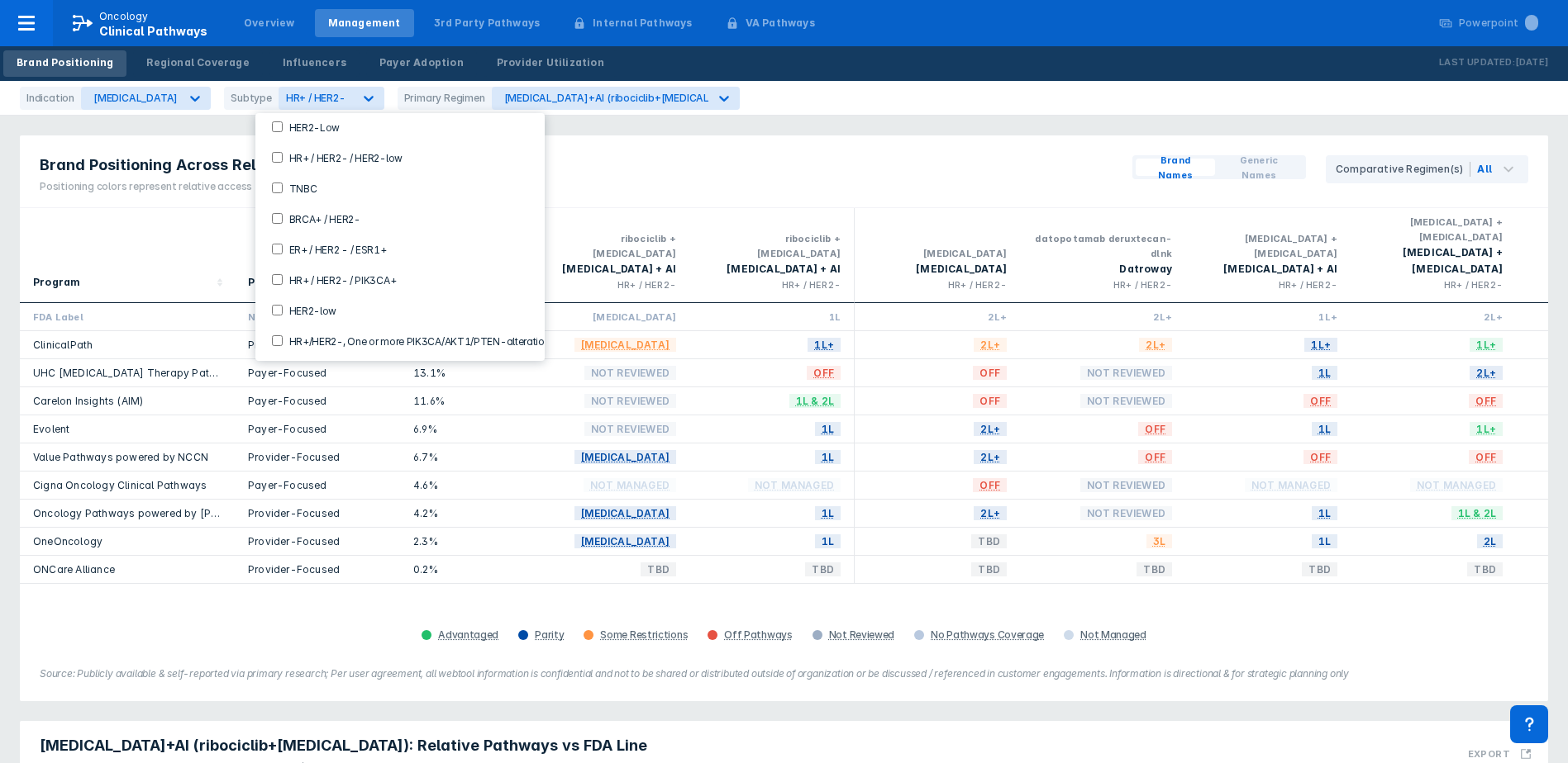
click at [656, 187] on div "Brand Positioning Across Relevant Pathways Programs Positioning colors represen…" at bounding box center [783, 171] width 1528 height 73
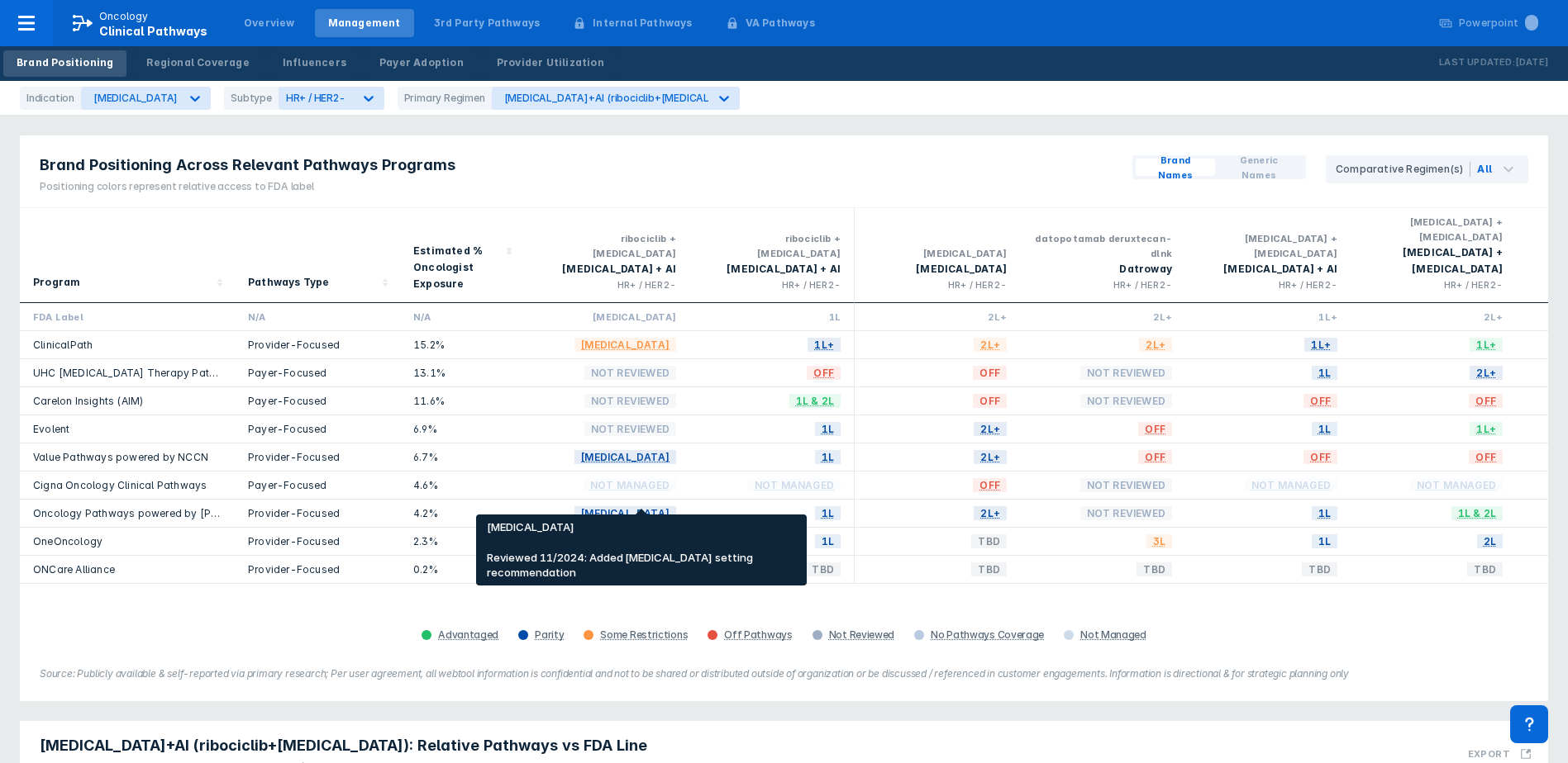
click at [630, 504] on span "[MEDICAL_DATA]" at bounding box center [625, 513] width 102 height 19
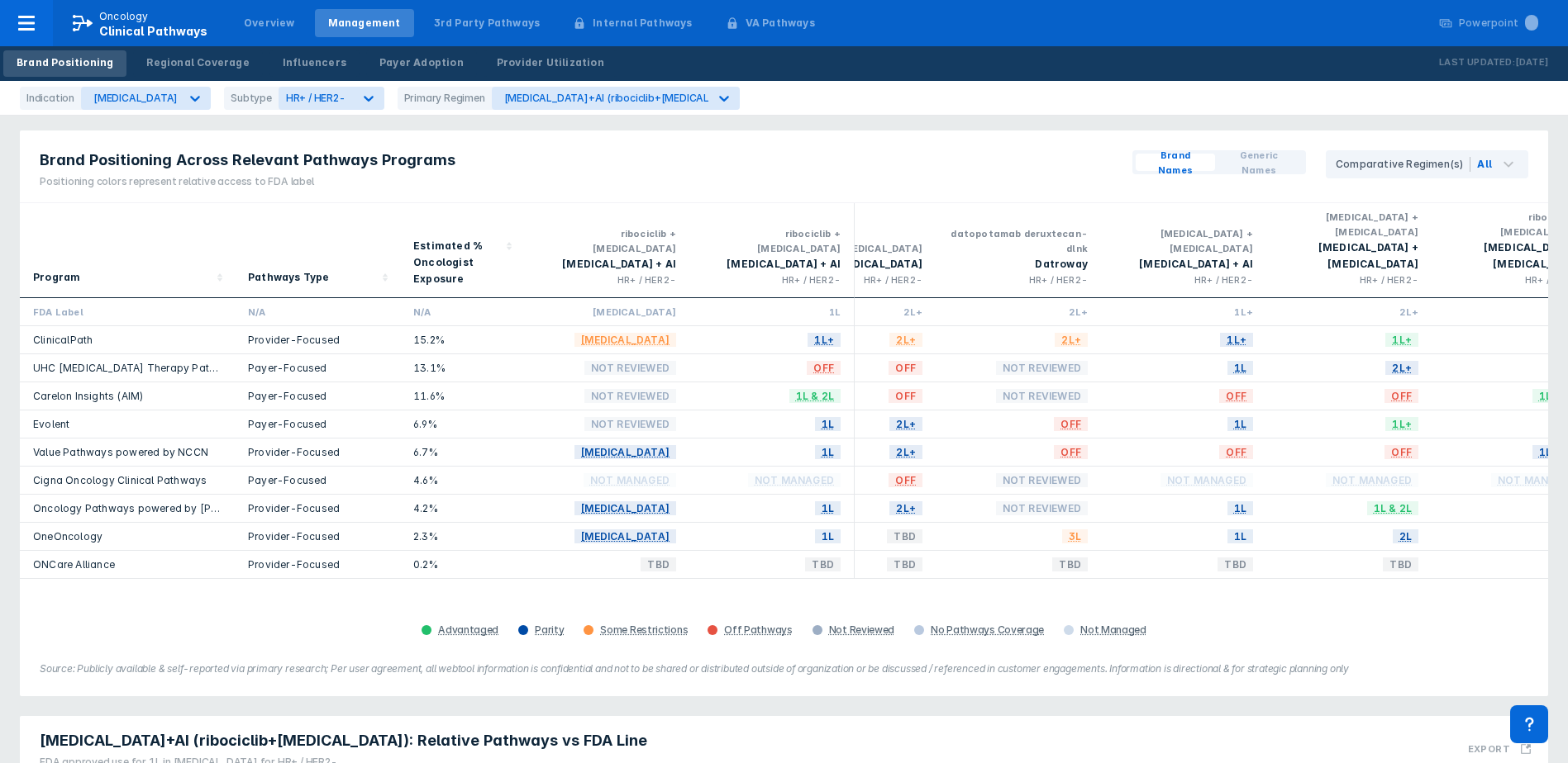
scroll to position [0, 0]
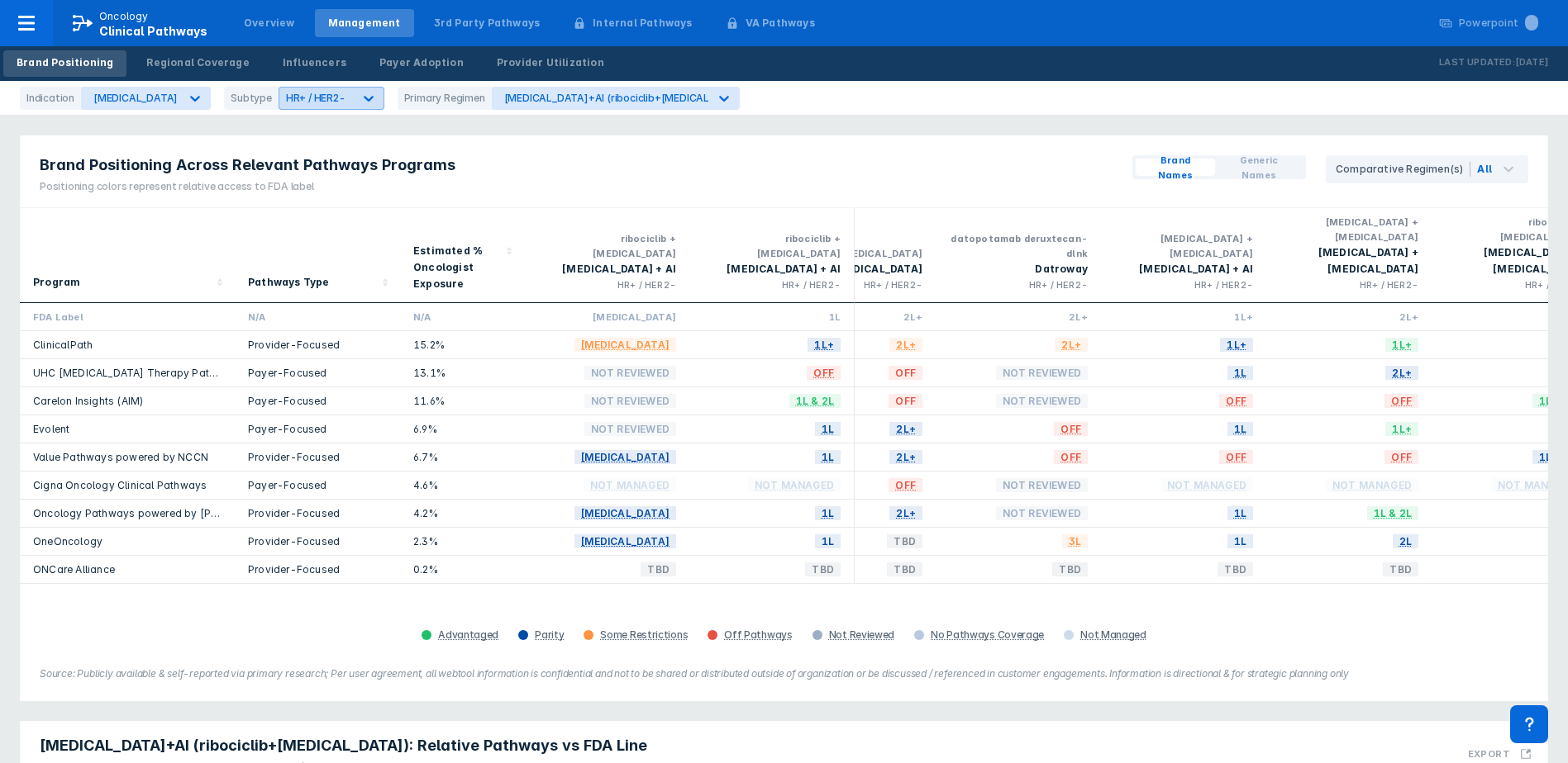
click at [315, 91] on div "HR+ / HER2-" at bounding box center [316, 98] width 74 height 15
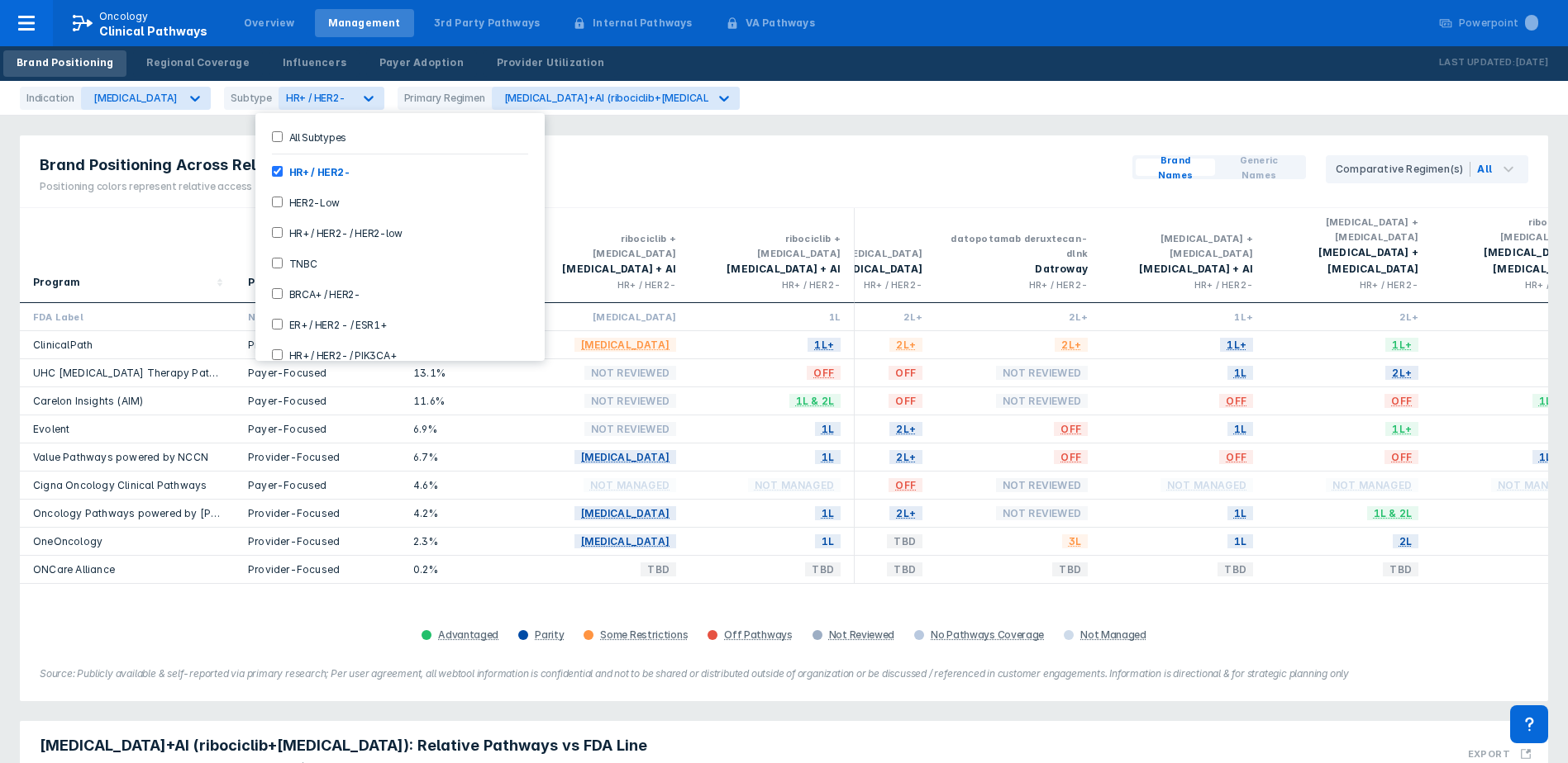
click at [303, 138] on label "All Subtypes" at bounding box center [314, 137] width 63 height 14
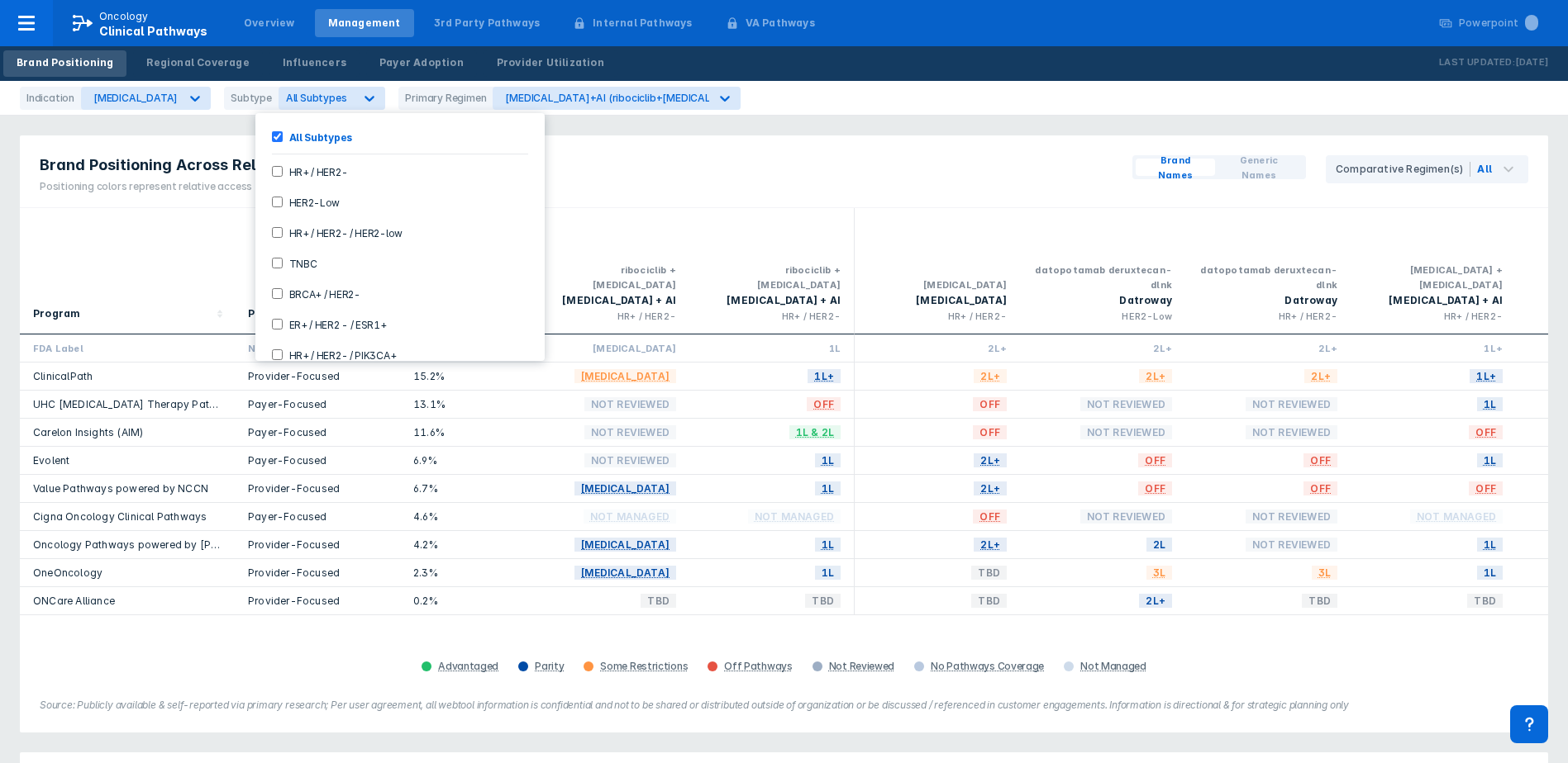
click at [646, 142] on div "Brand Positioning Across Relevant Pathways Programs Positioning colors represen…" at bounding box center [783, 171] width 1528 height 73
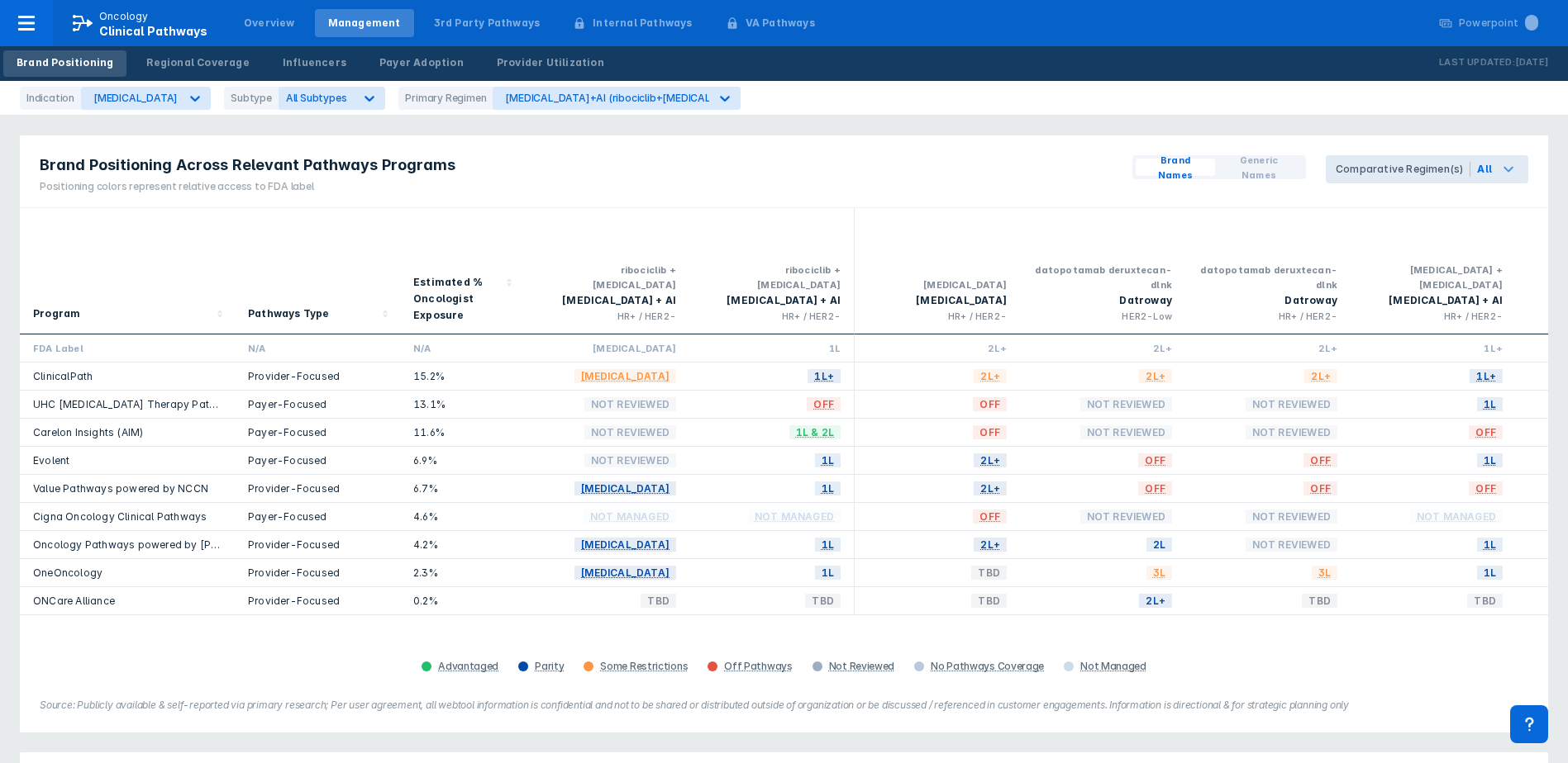
click at [1494, 170] on div "All" at bounding box center [1500, 169] width 58 height 28
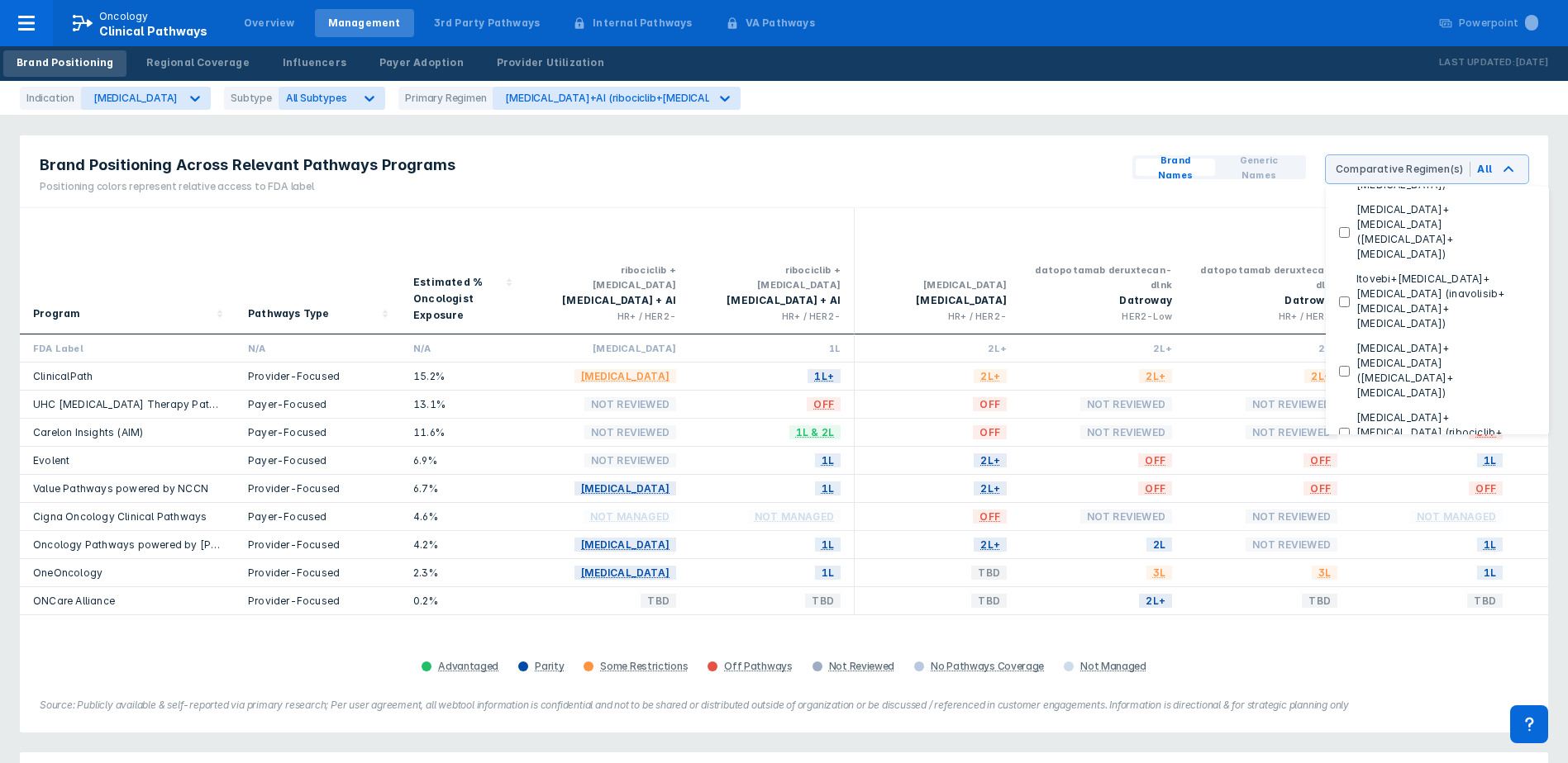
scroll to position [159, 0]
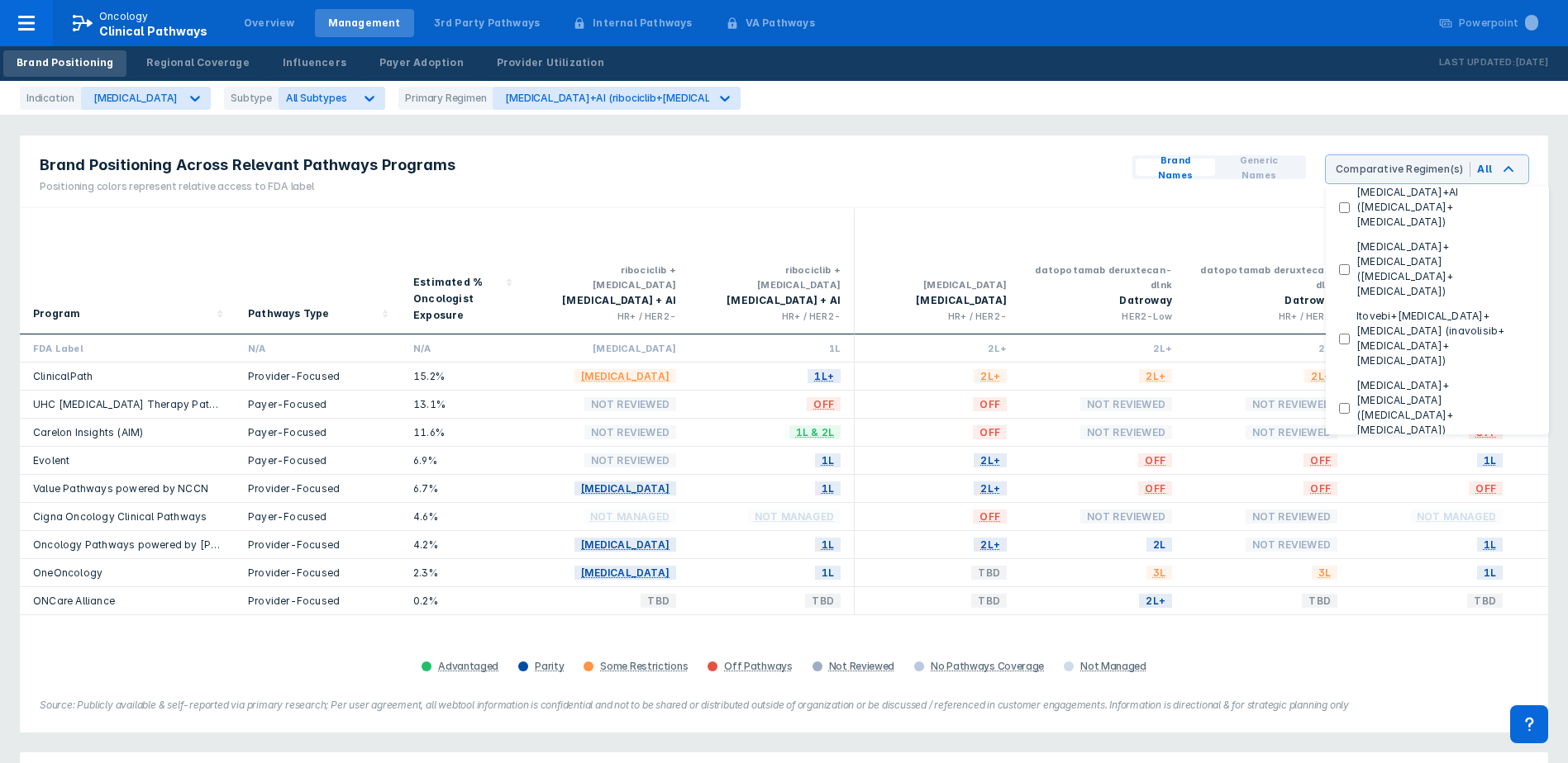
click at [1398, 447] on label "[MEDICAL_DATA]+[MEDICAL_DATA] (ribociclib+[MEDICAL_DATA])" at bounding box center [1442, 470] width 186 height 44
click at [1350, 465] on \(ribociclib\+fulvestrant\) "[MEDICAL_DATA]+[MEDICAL_DATA] (ribociclib+[MEDICAL_DATA])" at bounding box center [1344, 470] width 11 height 11
checkbox \(ribociclib\+fulvestrant\) "true"
checkbox Regimens "false"
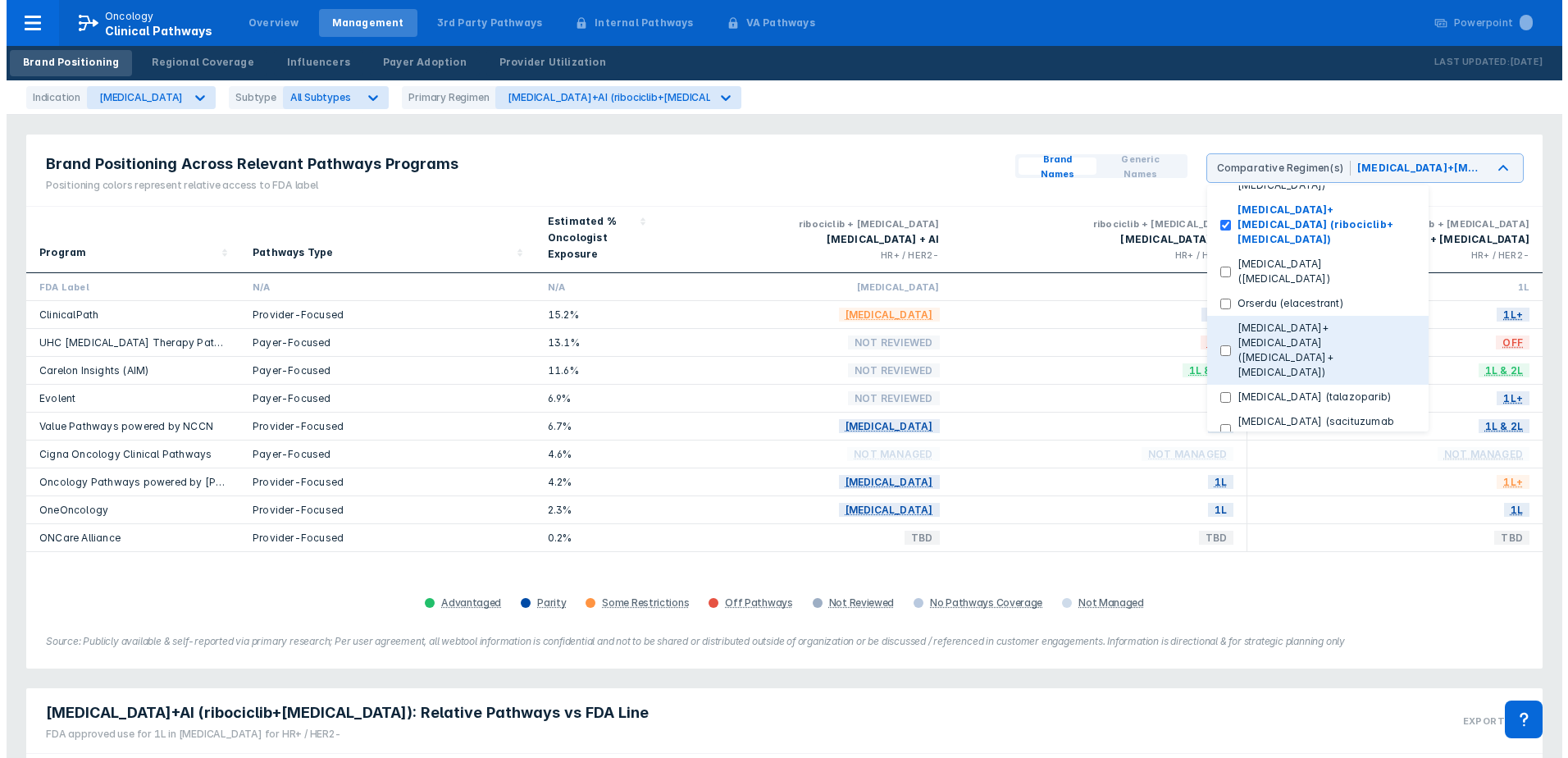
scroll to position [404, 0]
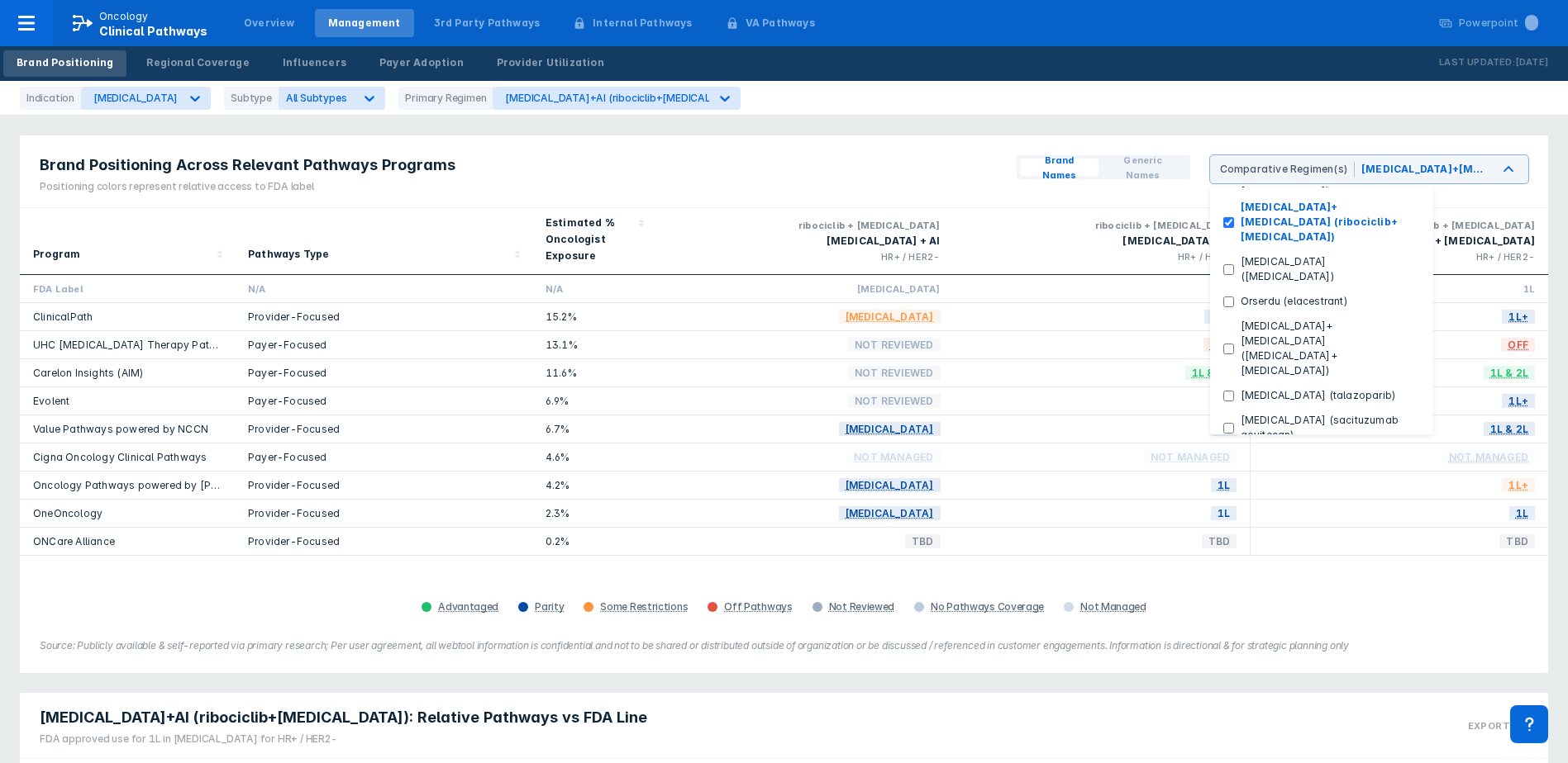
click at [1308, 492] on label "[MEDICAL_DATA]+AI ([MEDICAL_DATA]+[MEDICAL_DATA])" at bounding box center [1326, 514] width 186 height 44
click at [1233, 510] on \(abemaciclib\+letrozole\) "[MEDICAL_DATA]+AI ([MEDICAL_DATA]+[MEDICAL_DATA])" at bounding box center [1228, 515] width 11 height 11
checkbox \(abemaciclib\+letrozole\) "true"
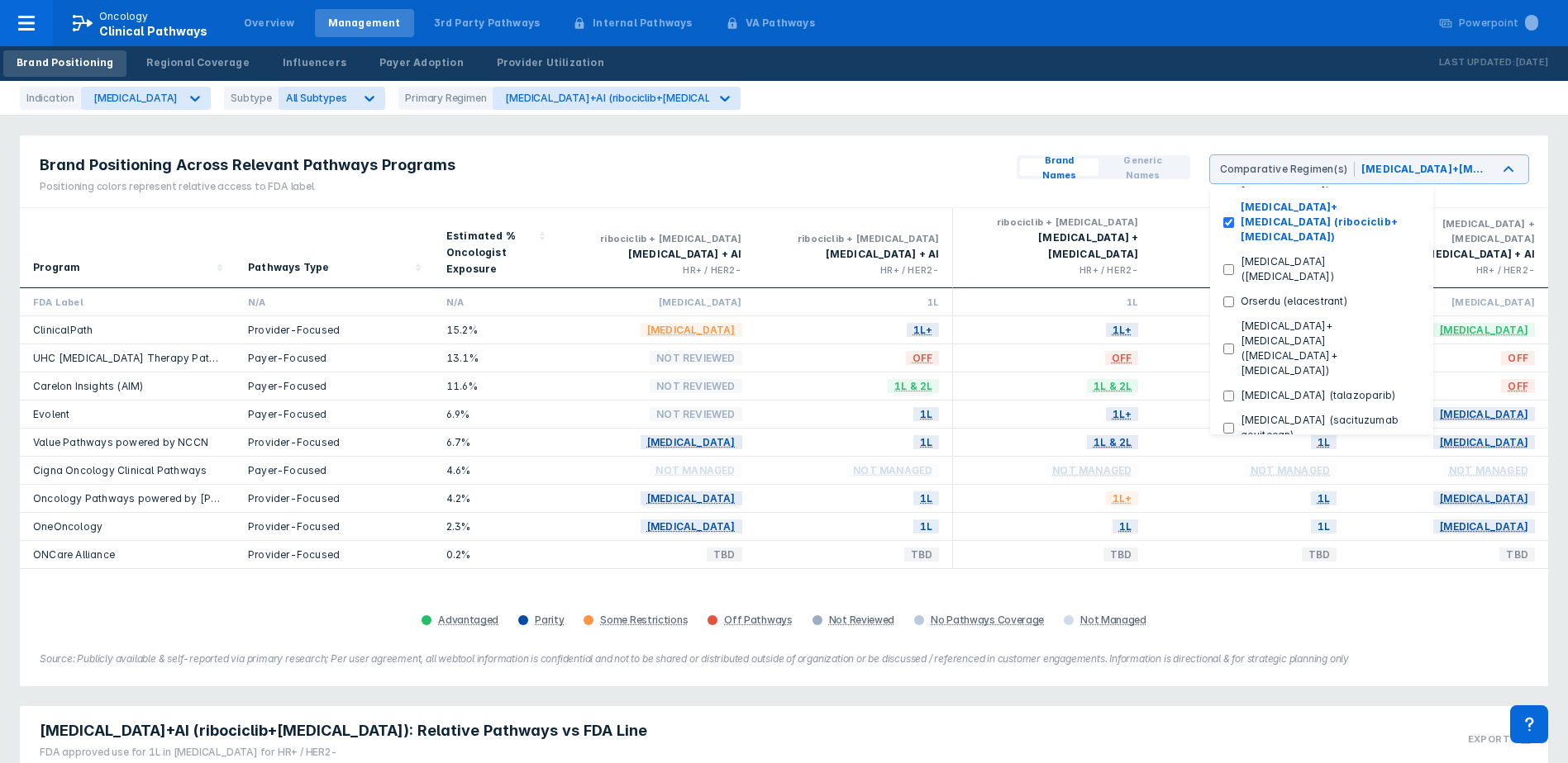
click at [880, 160] on div "Brand Positioning Across Relevant Pathways Programs Positioning colors represen…" at bounding box center [783, 171] width 1528 height 73
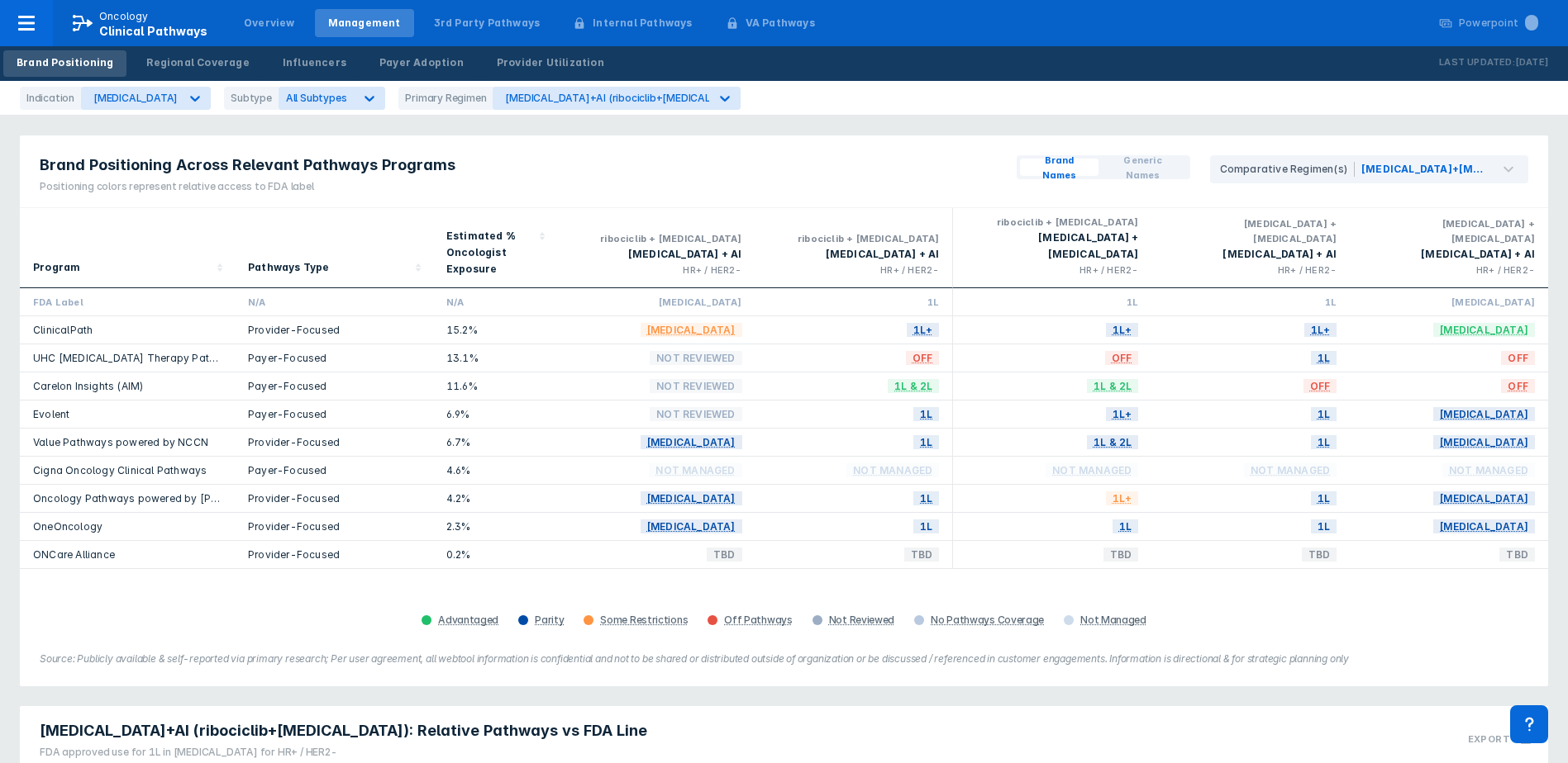
click at [142, 234] on div "Program" at bounding box center [128, 247] width 188 height 66
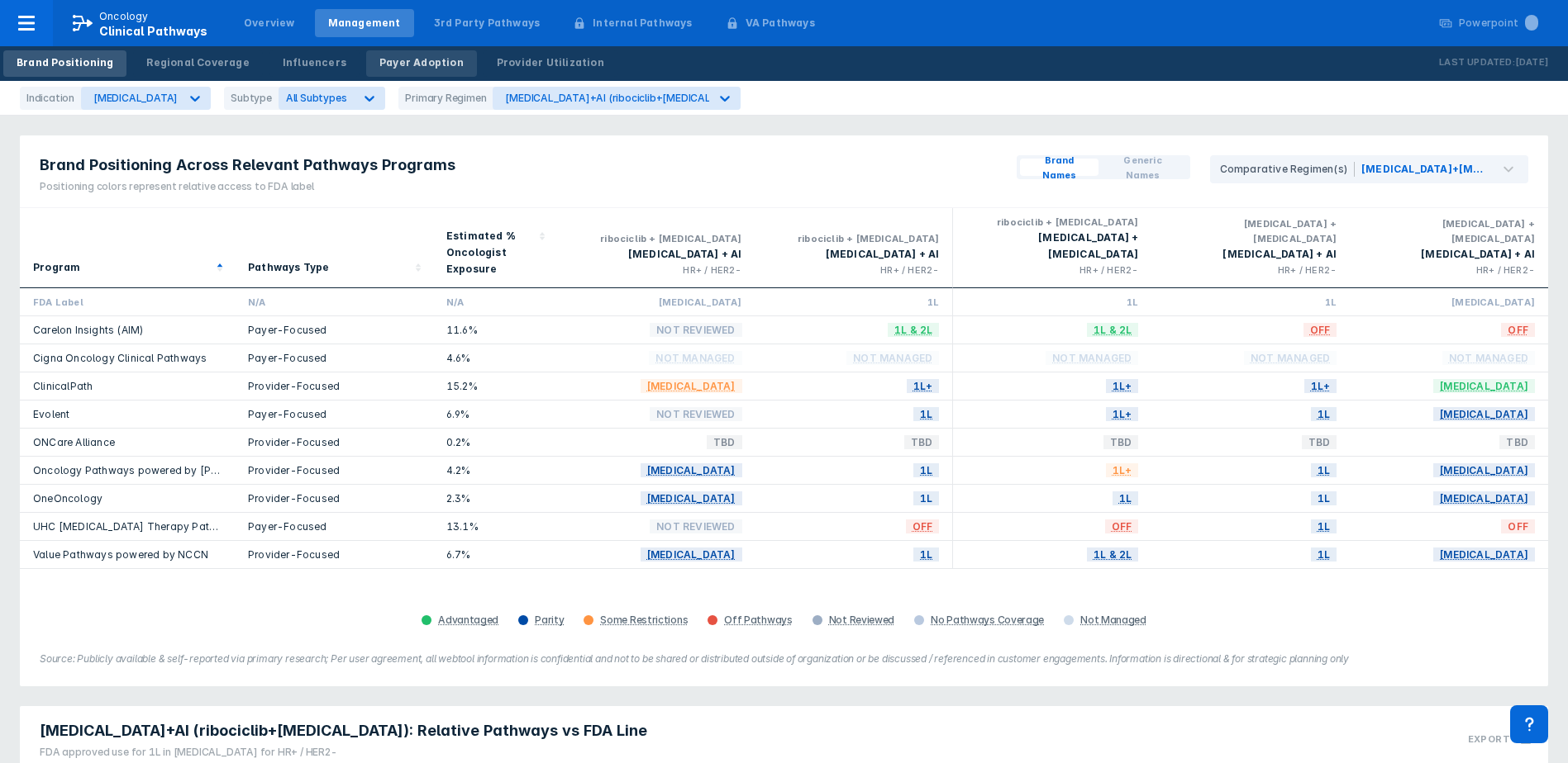
click at [419, 60] on div "Payer Adoption" at bounding box center [421, 62] width 84 height 15
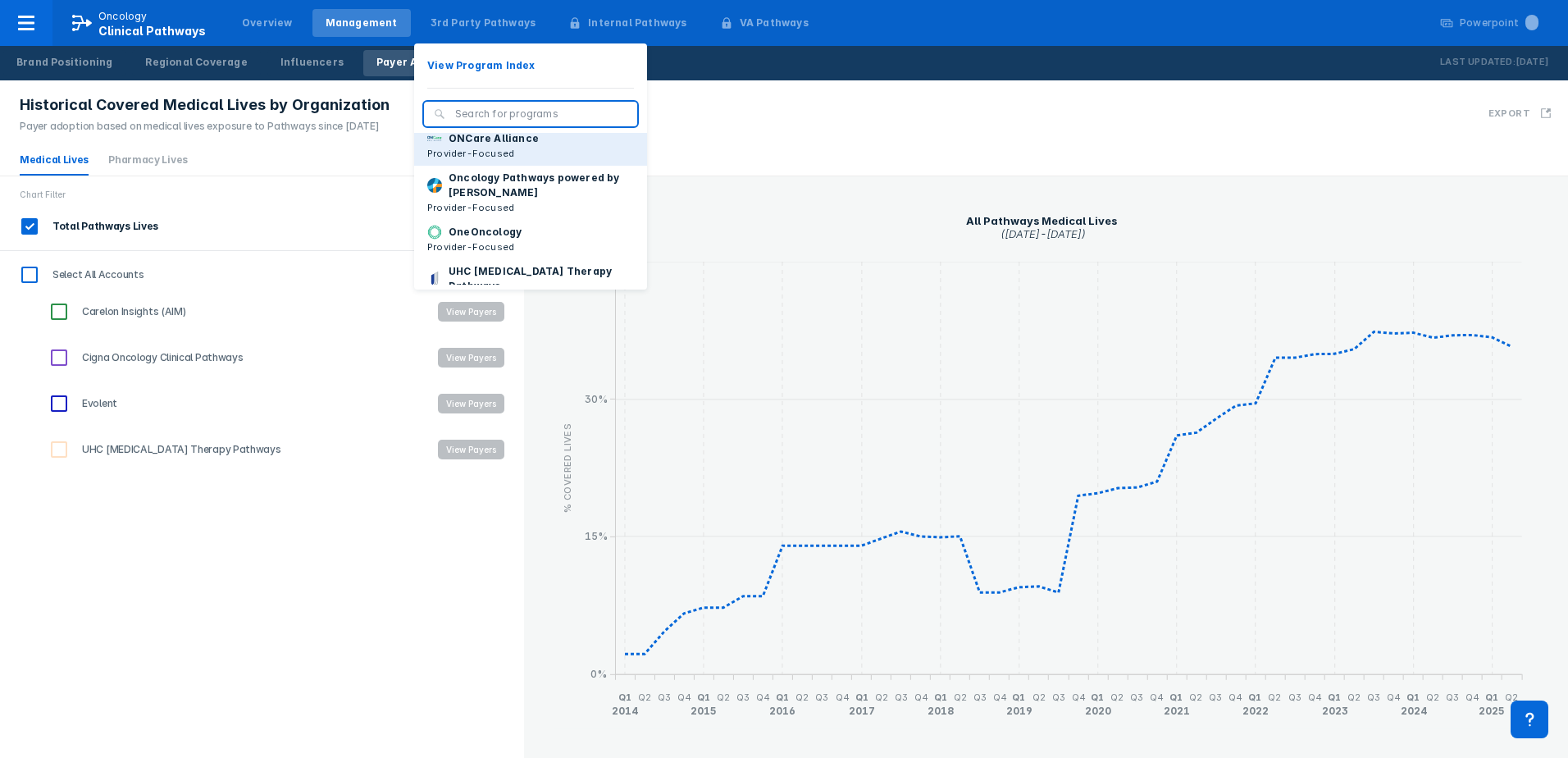
scroll to position [247, 0]
